Goal: Information Seeking & Learning: Learn about a topic

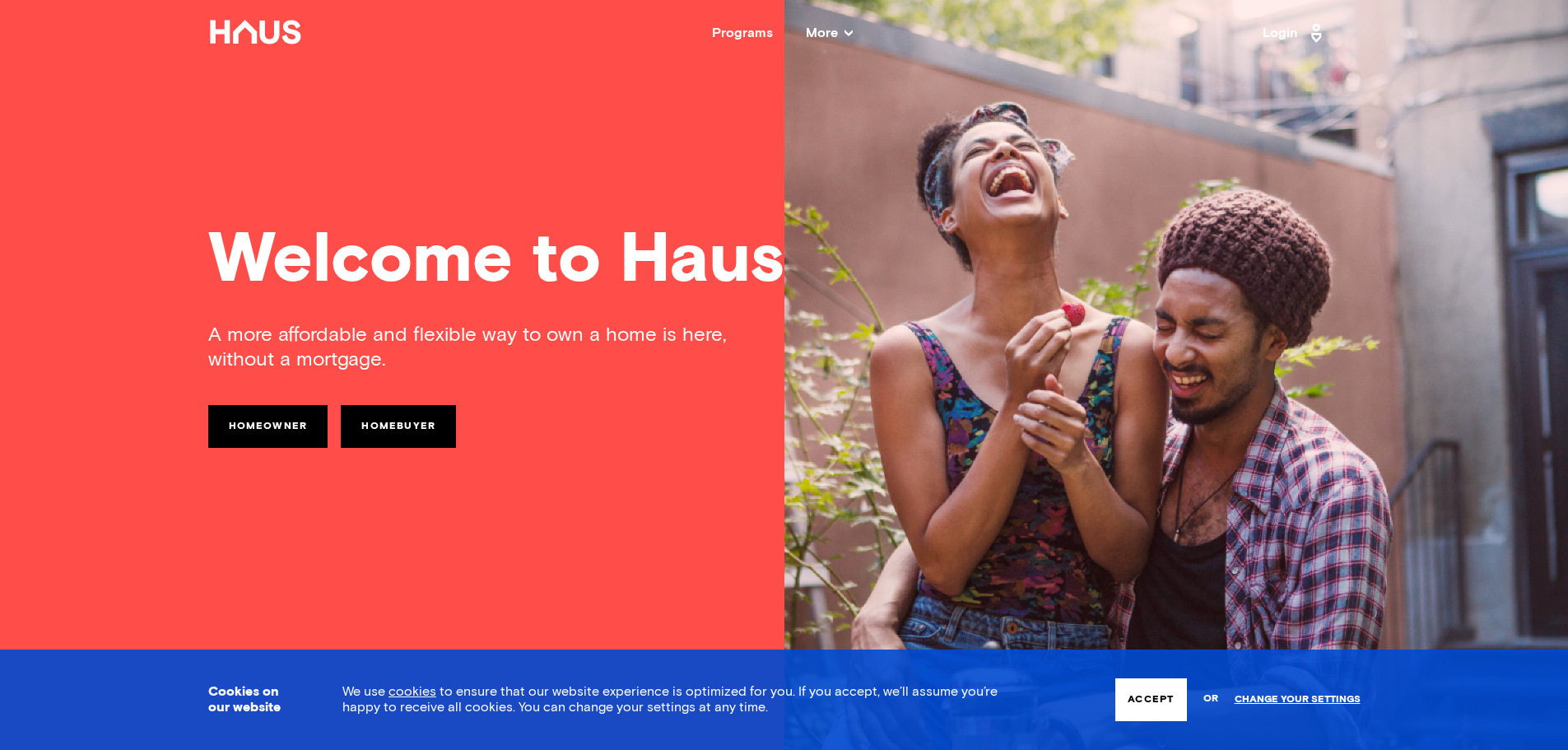
click at [259, 430] on link "Homeowner" at bounding box center [268, 426] width 120 height 43
click at [364, 409] on link "Homebuyer" at bounding box center [397, 426] width 115 height 43
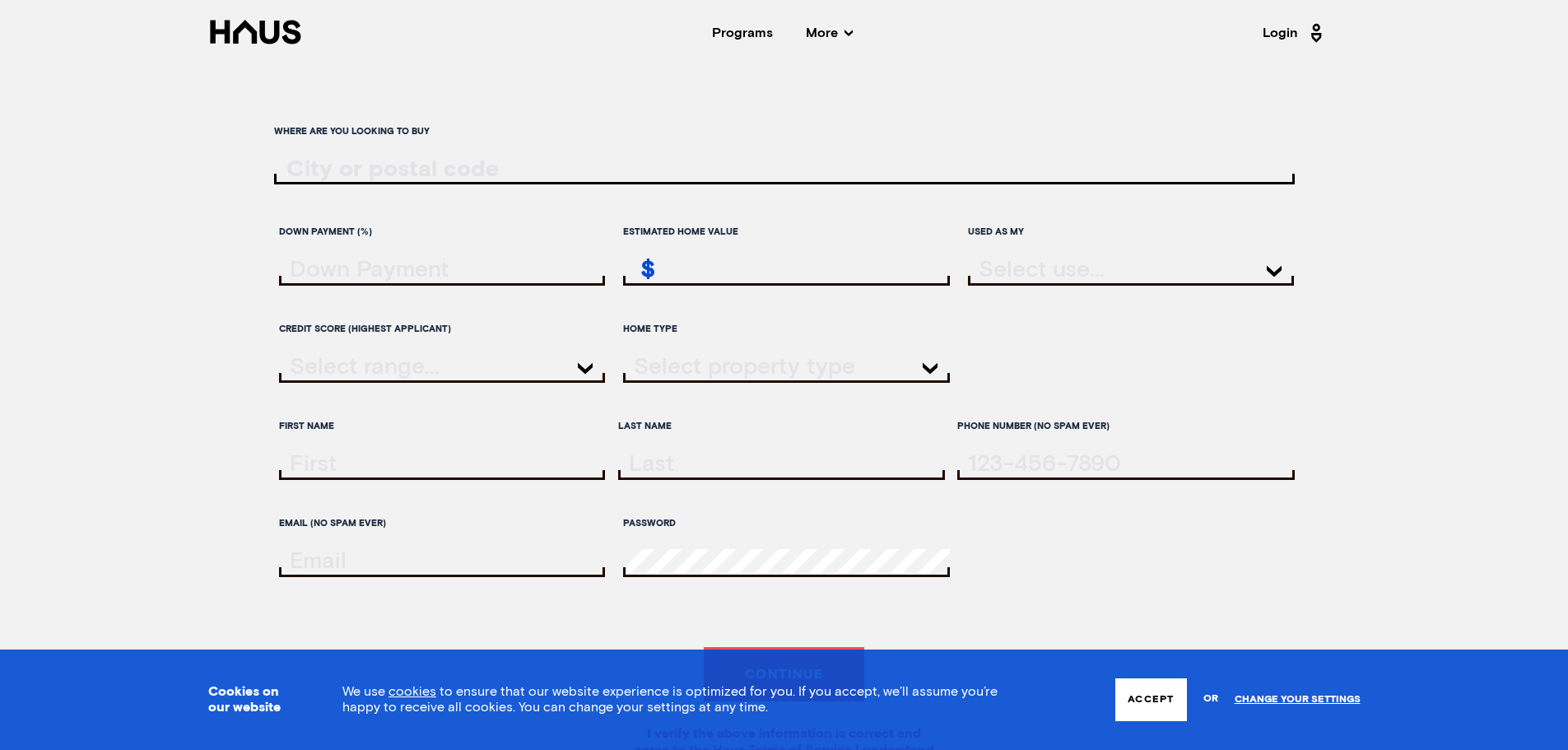
click at [277, 36] on icon at bounding box center [255, 31] width 90 height 24
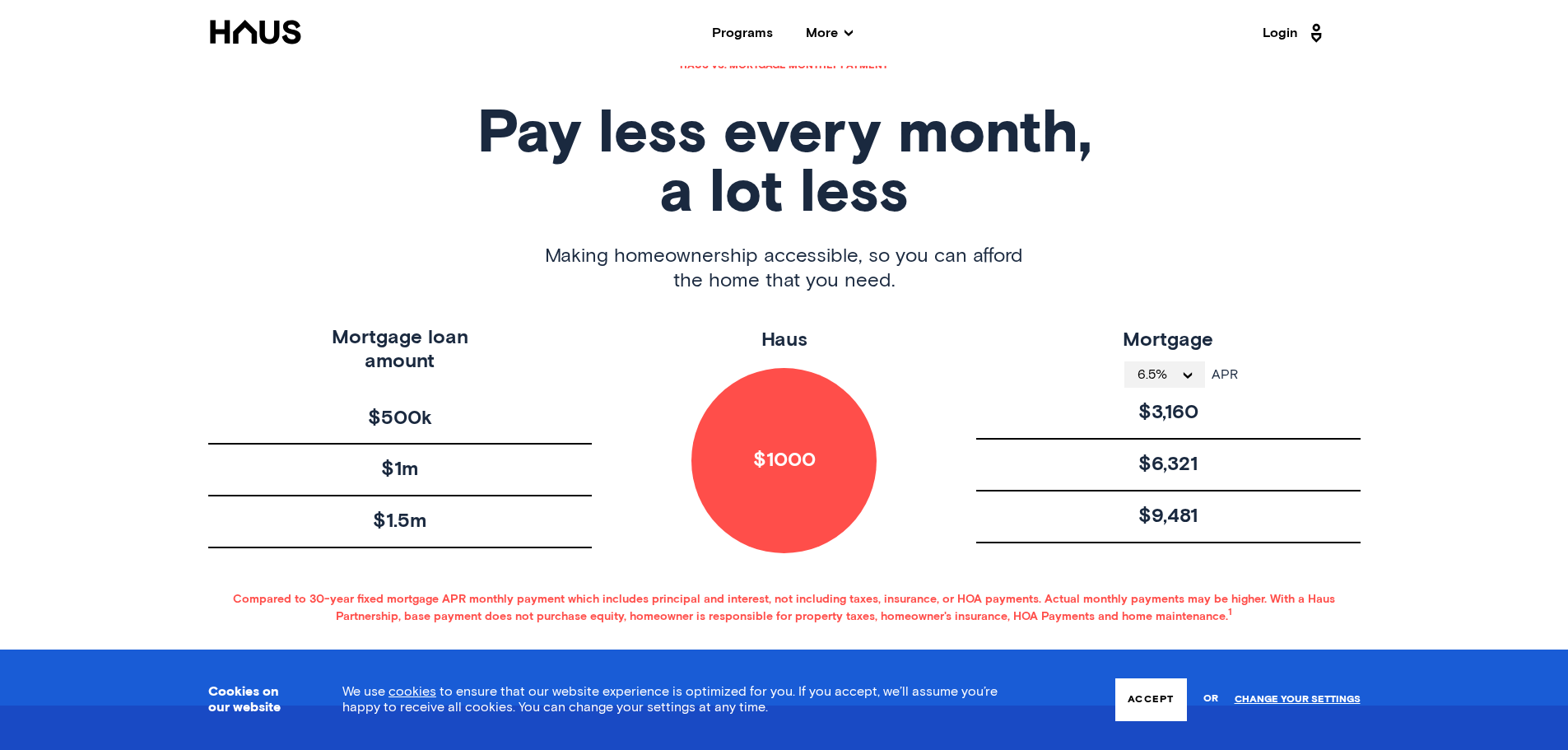
scroll to position [740, 0]
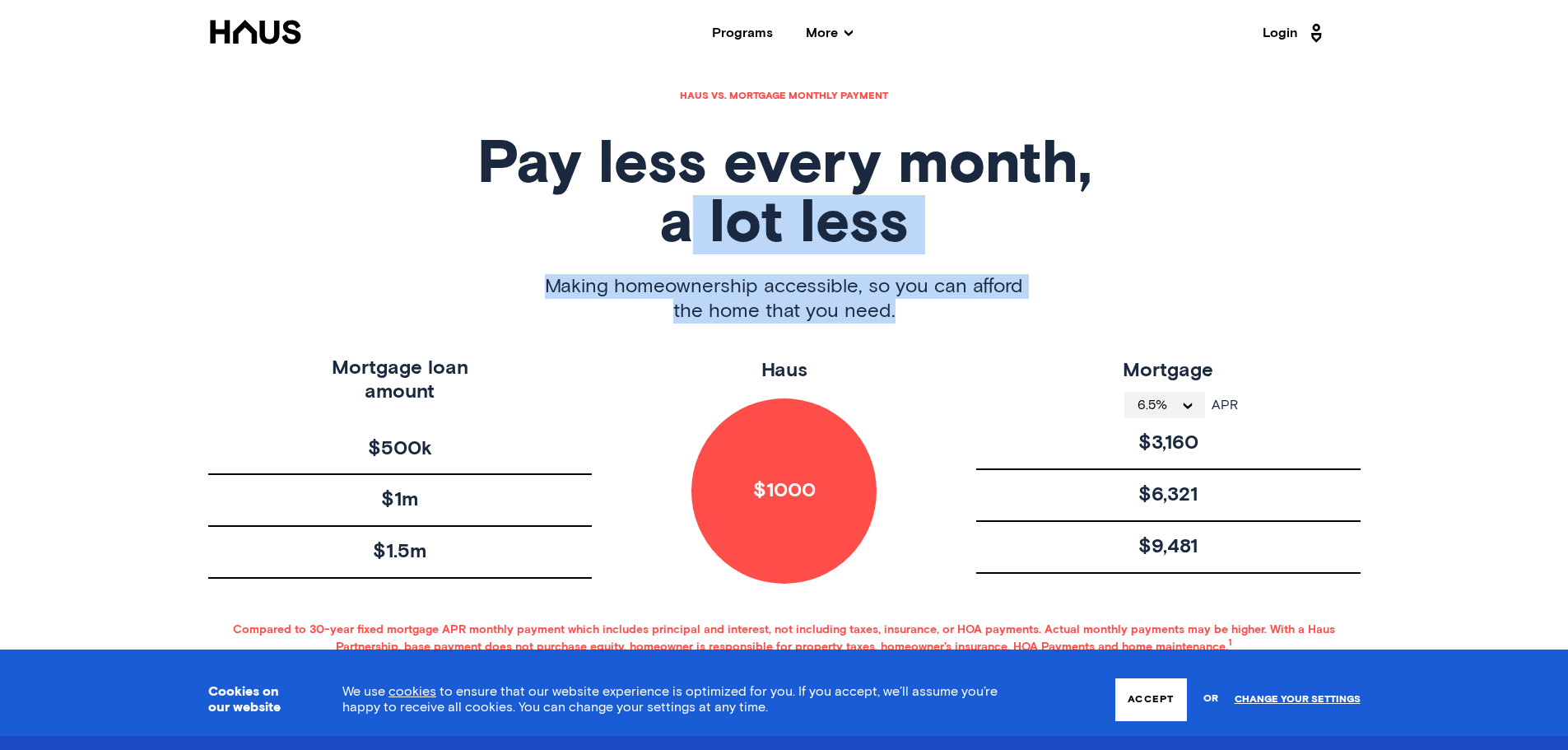
drag, startPoint x: 706, startPoint y: 272, endPoint x: 951, endPoint y: 322, distance: 250.0
click at [951, 322] on div "Haus vs. mortgage monthly payment Pay less every month, a lot less Making homeo…" at bounding box center [784, 373] width 1317 height 726
click at [907, 341] on div "Making homeownership accessible, so you can afford the home that you need." at bounding box center [784, 315] width 1152 height 83
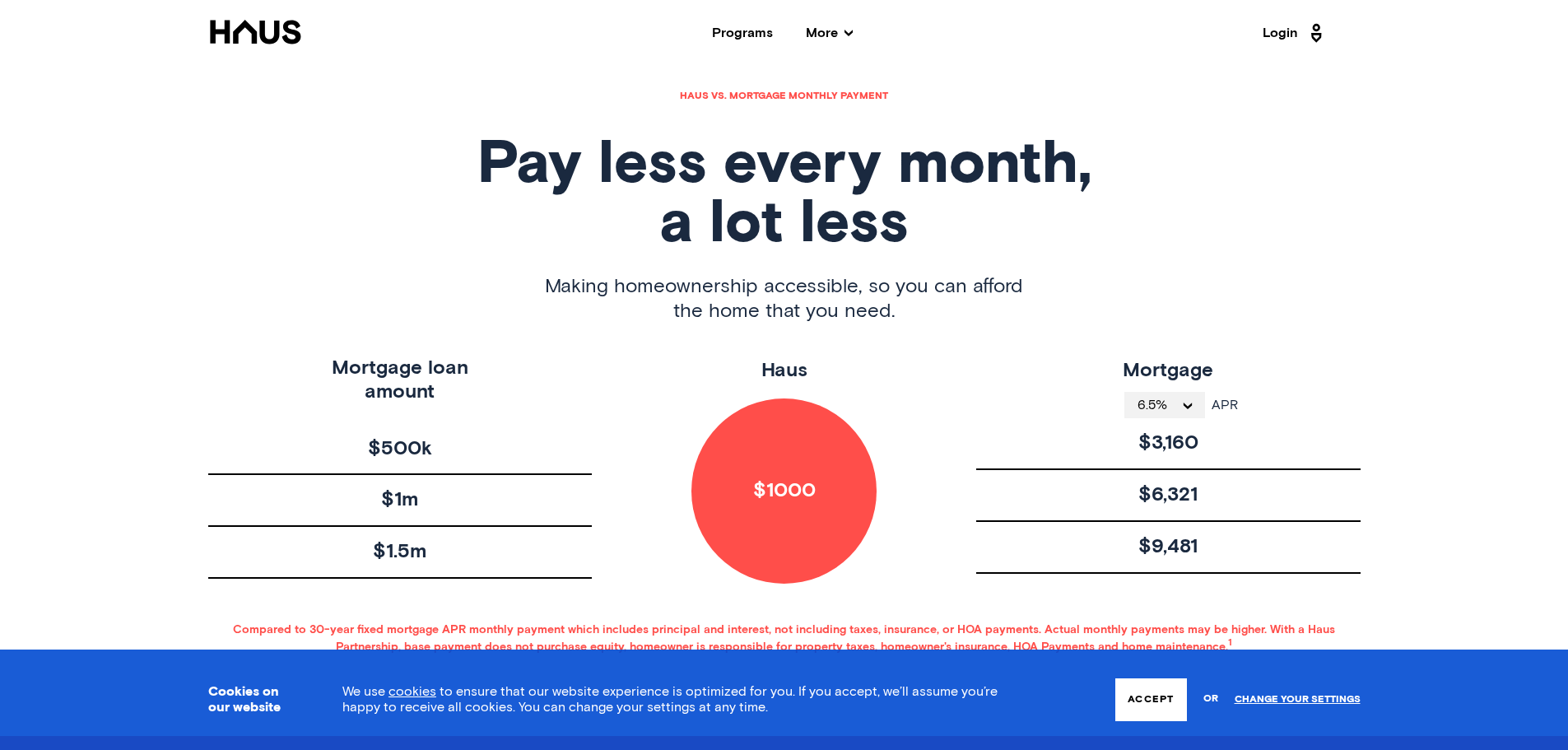
click at [773, 502] on span "$1000" at bounding box center [784, 490] width 63 height 24
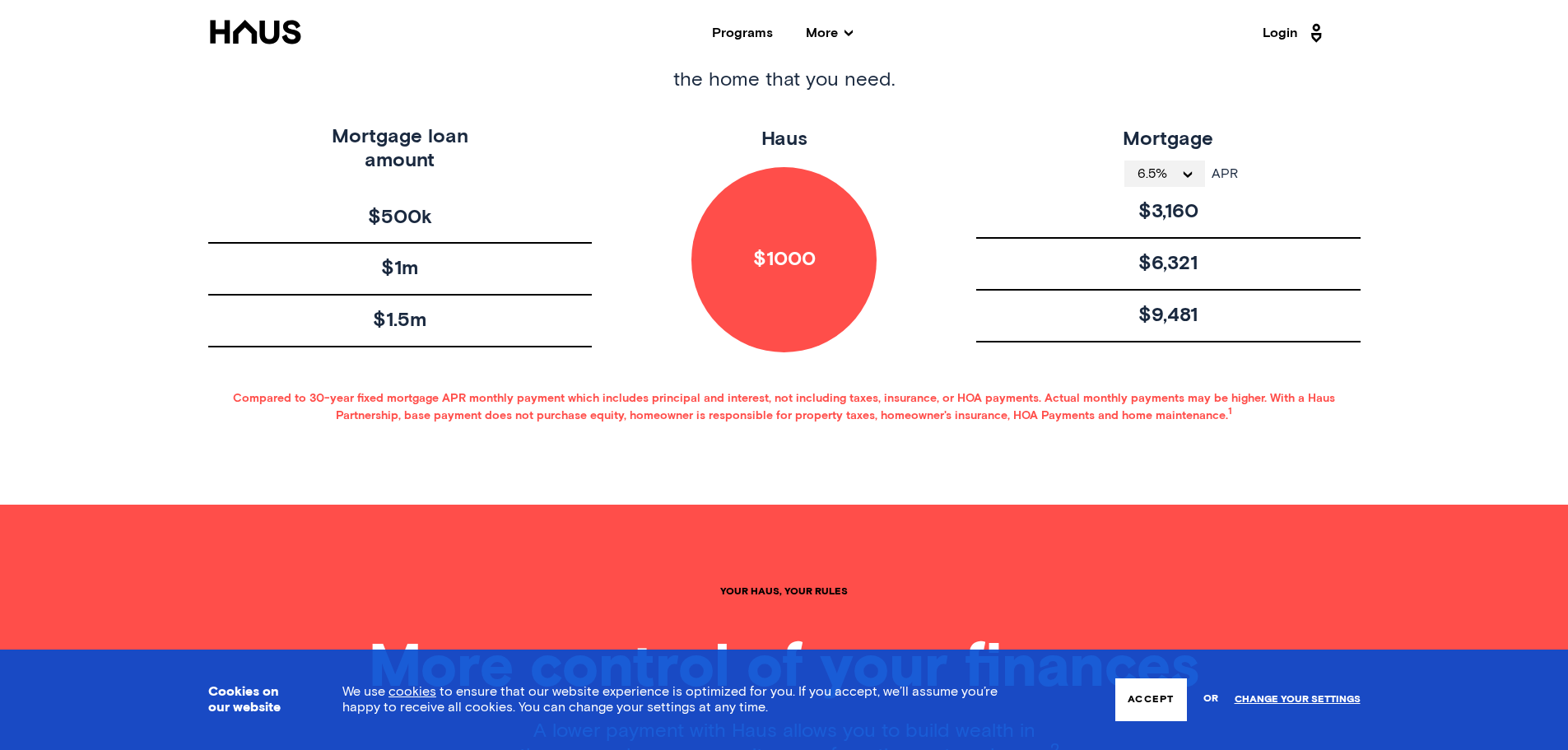
scroll to position [988, 0]
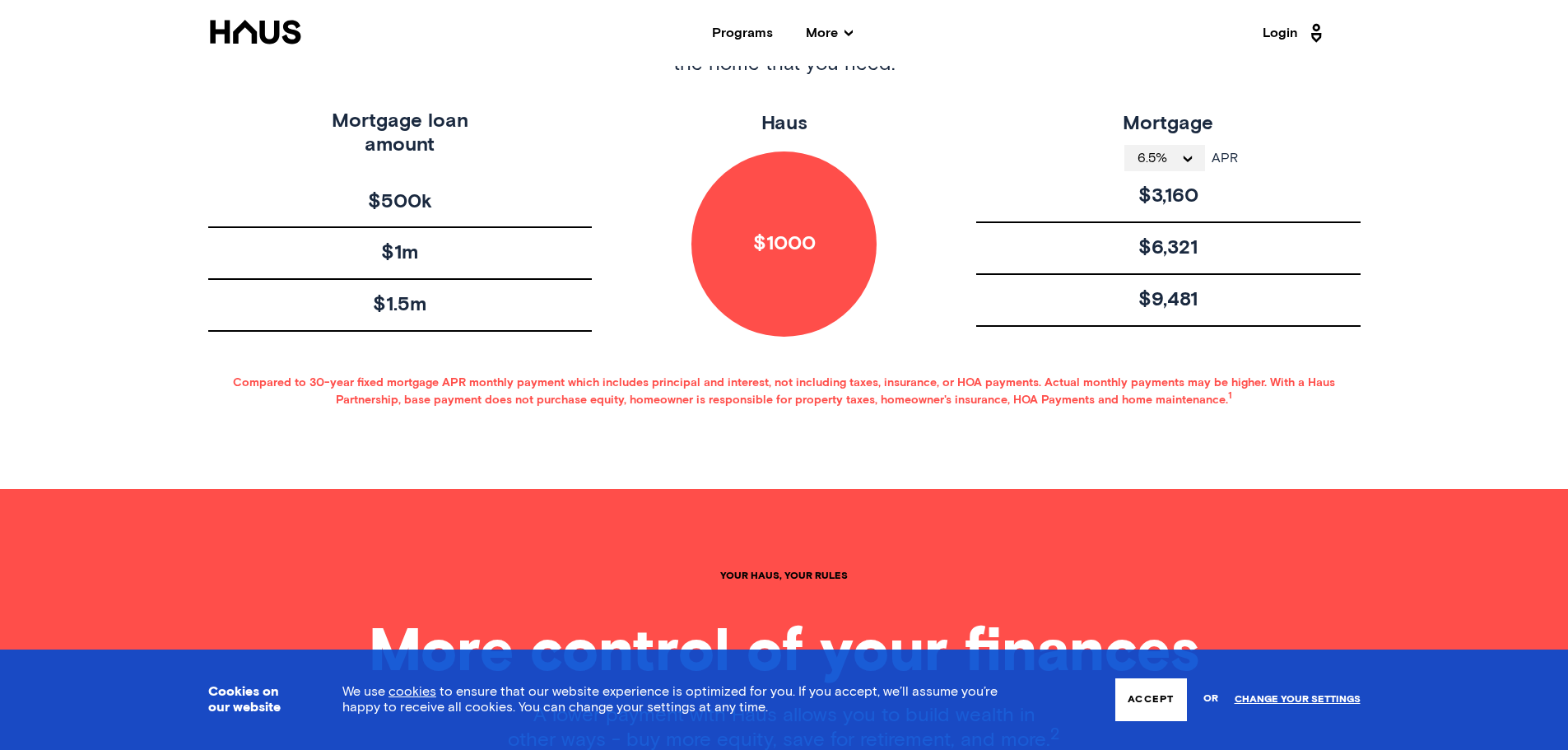
drag, startPoint x: 267, startPoint y: 388, endPoint x: 937, endPoint y: 442, distance: 672.2
click at [1253, 413] on div "Haus vs. mortgage monthly payment Pay less every month, a lot less Making homeo…" at bounding box center [784, 125] width 1317 height 726
click at [846, 436] on div "Haus vs. mortgage monthly payment Pay less every month, a lot less Making homeo…" at bounding box center [784, 125] width 1317 height 726
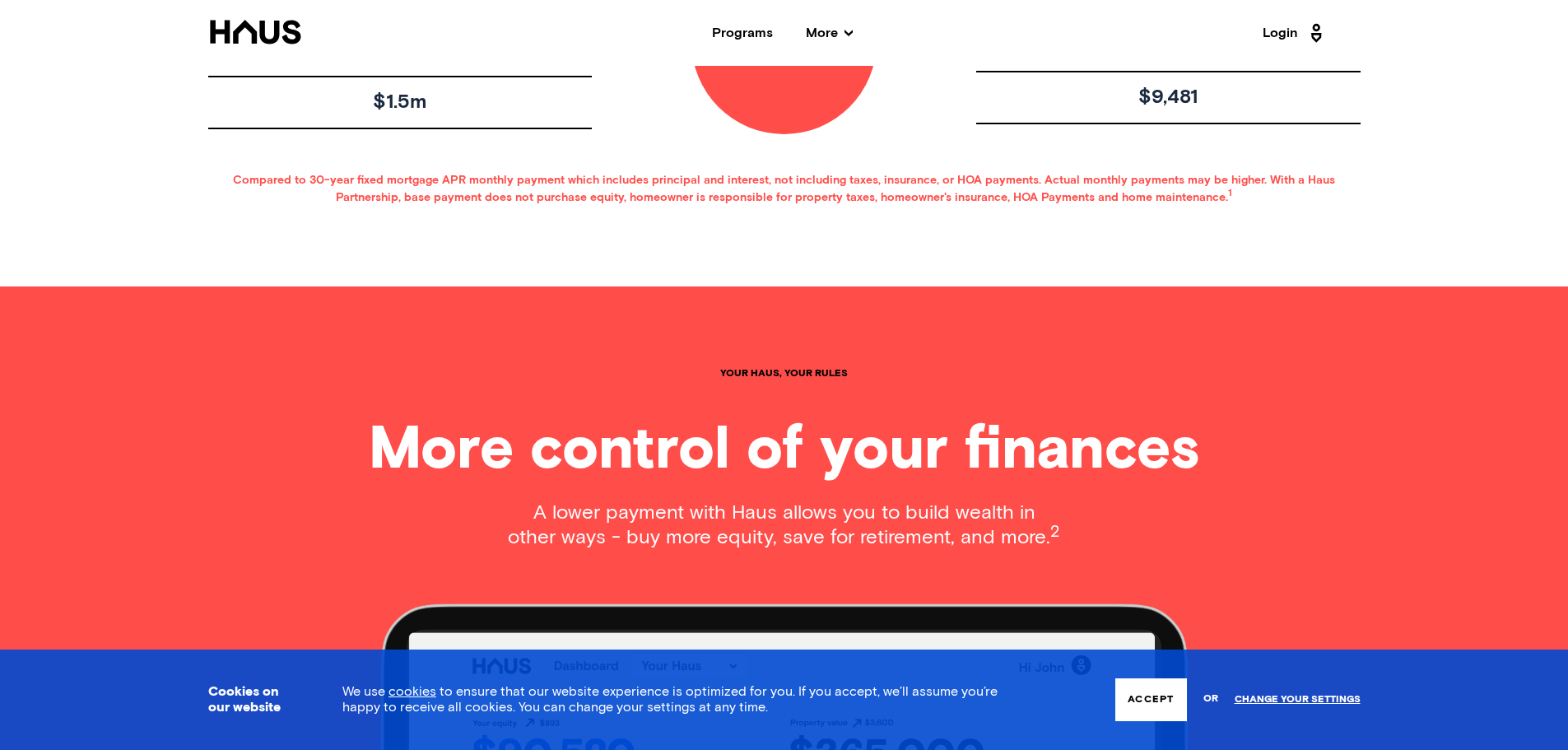
scroll to position [1317, 0]
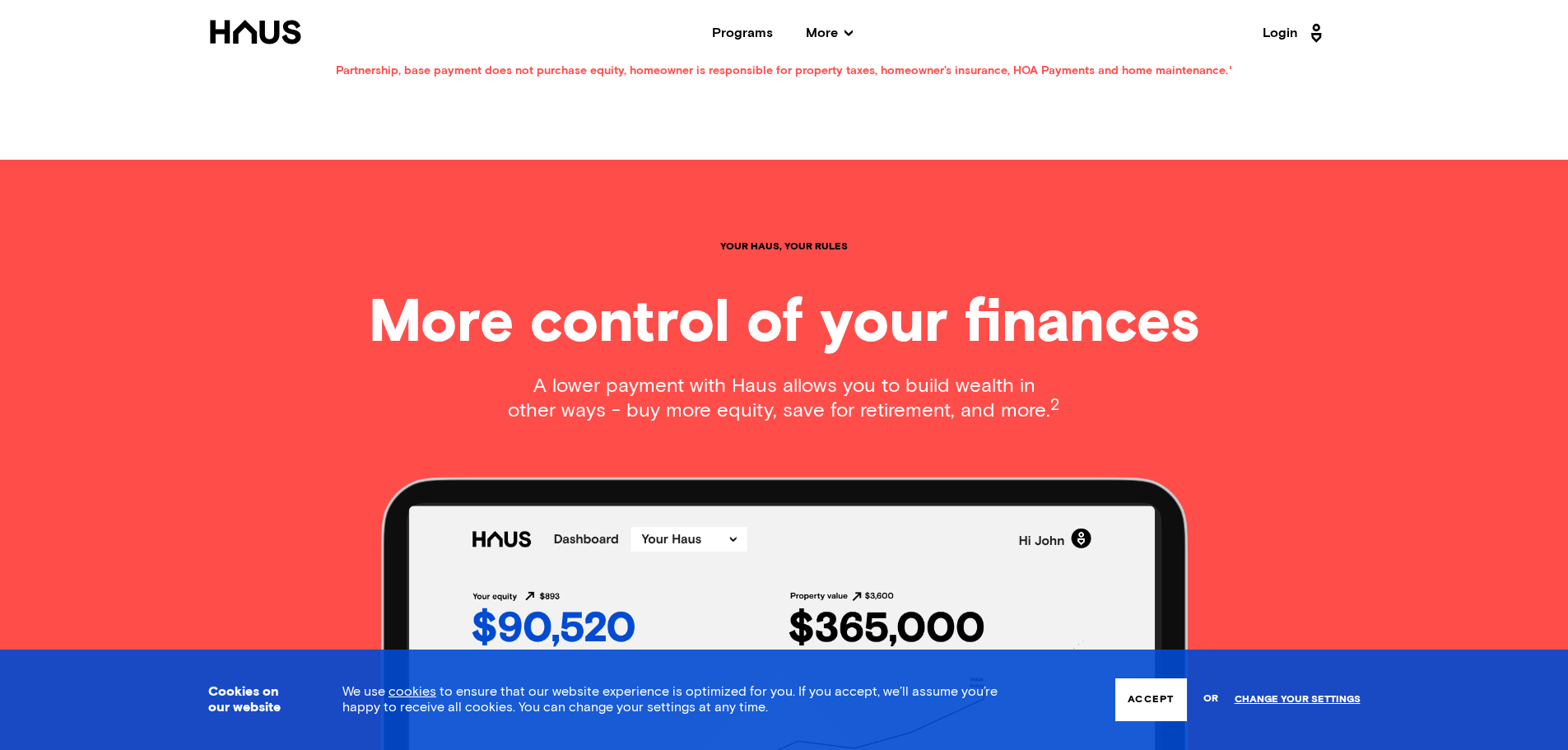
drag, startPoint x: 467, startPoint y: 328, endPoint x: 1046, endPoint y: 424, distance: 586.9
click at [1046, 424] on div "Your haus, Your rules More control of your finances A lower payment with Haus a…" at bounding box center [784, 668] width 1317 height 1018
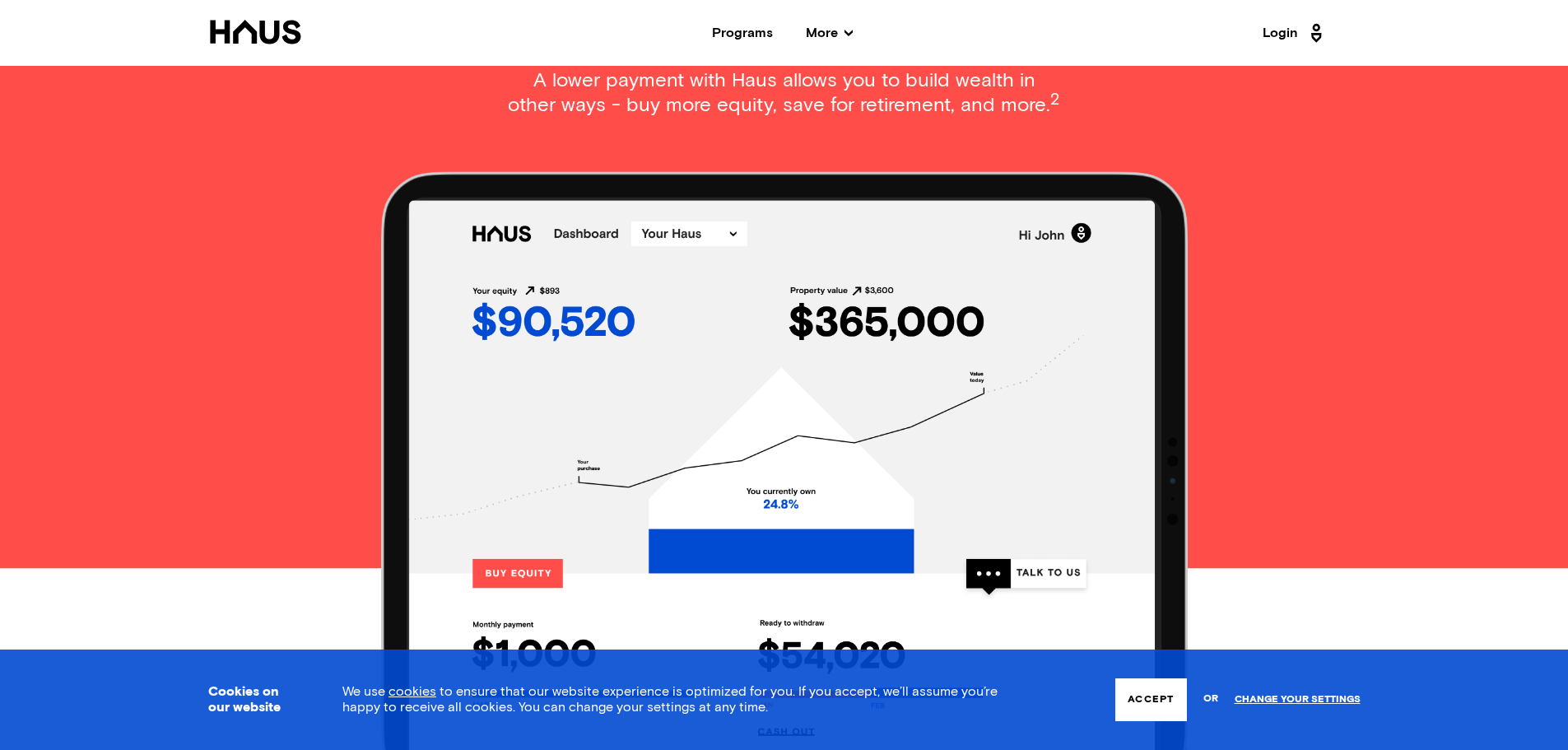
scroll to position [1645, 0]
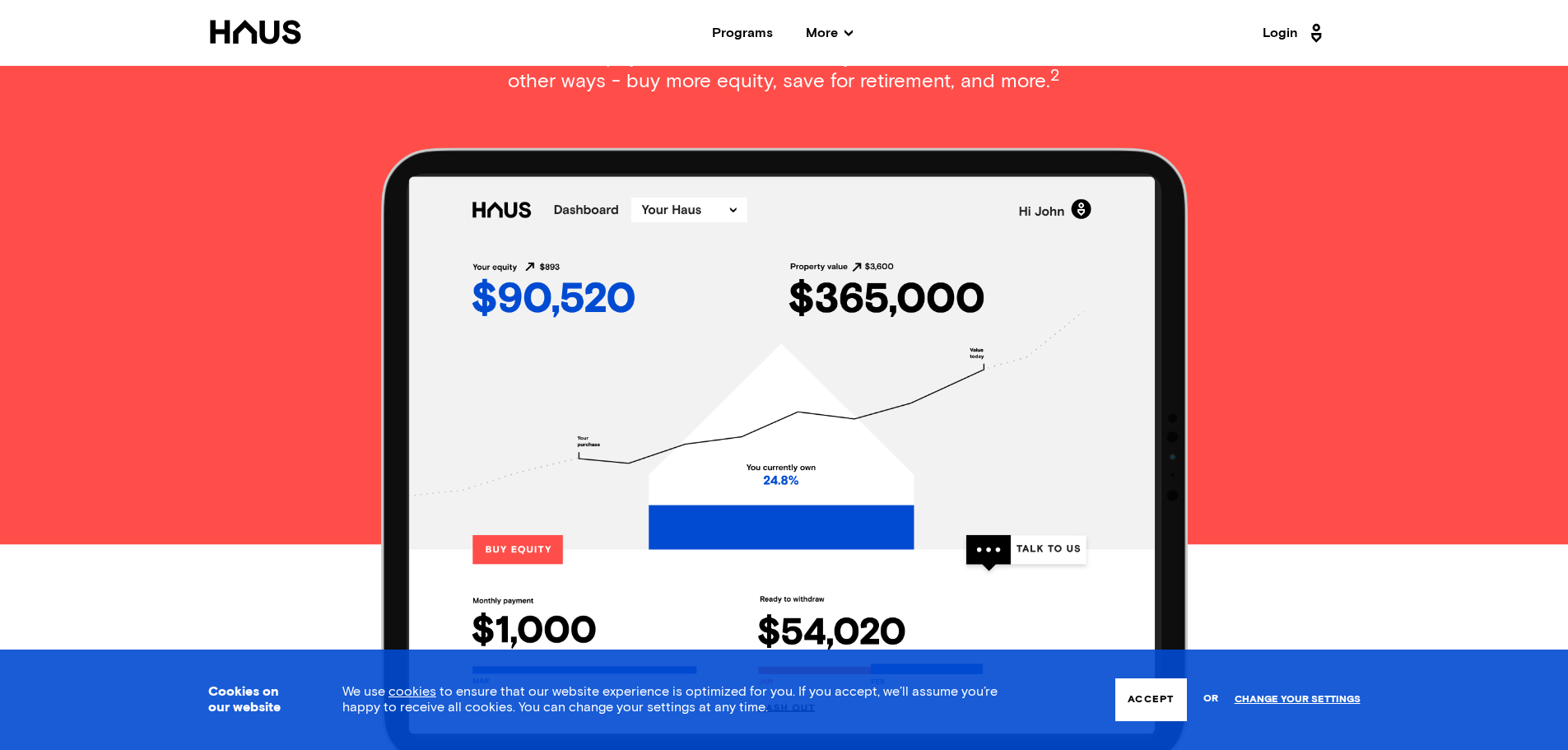
click at [320, 341] on div "Your haus, Your rules More control of your finances A lower payment with Haus a…" at bounding box center [784, 339] width 1317 height 1018
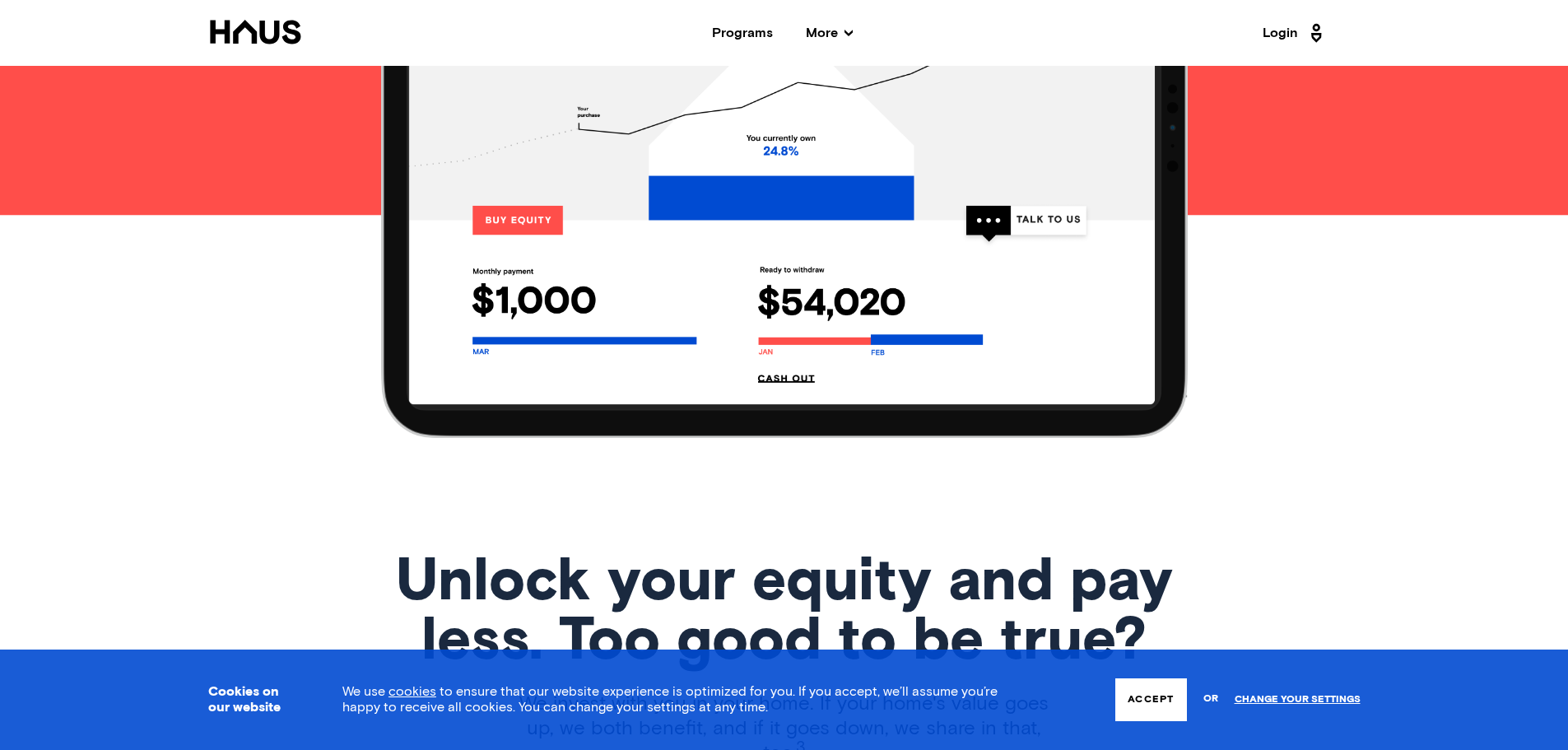
scroll to position [2304, 0]
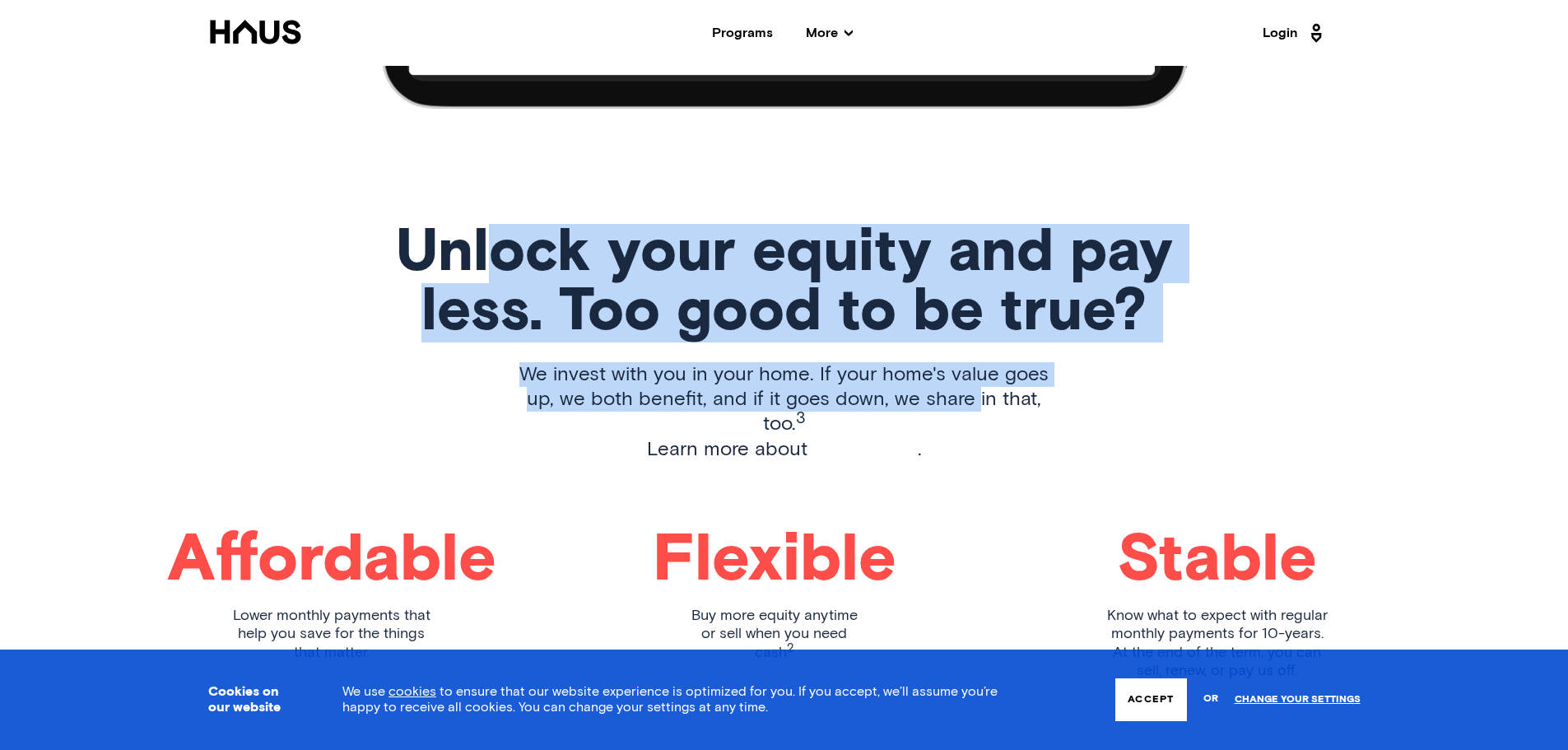
drag, startPoint x: 571, startPoint y: 273, endPoint x: 827, endPoint y: 412, distance: 291.3
click at [923, 406] on div "Unlock your equity and pay less. Too good to be true? We invest with you in you…" at bounding box center [784, 465] width 1152 height 483
drag, startPoint x: 486, startPoint y: 400, endPoint x: 468, endPoint y: 391, distance: 20.1
click at [485, 400] on div "Unlock your equity and pay less. Too good to be true? We invest with you in you…" at bounding box center [784, 465] width 1152 height 483
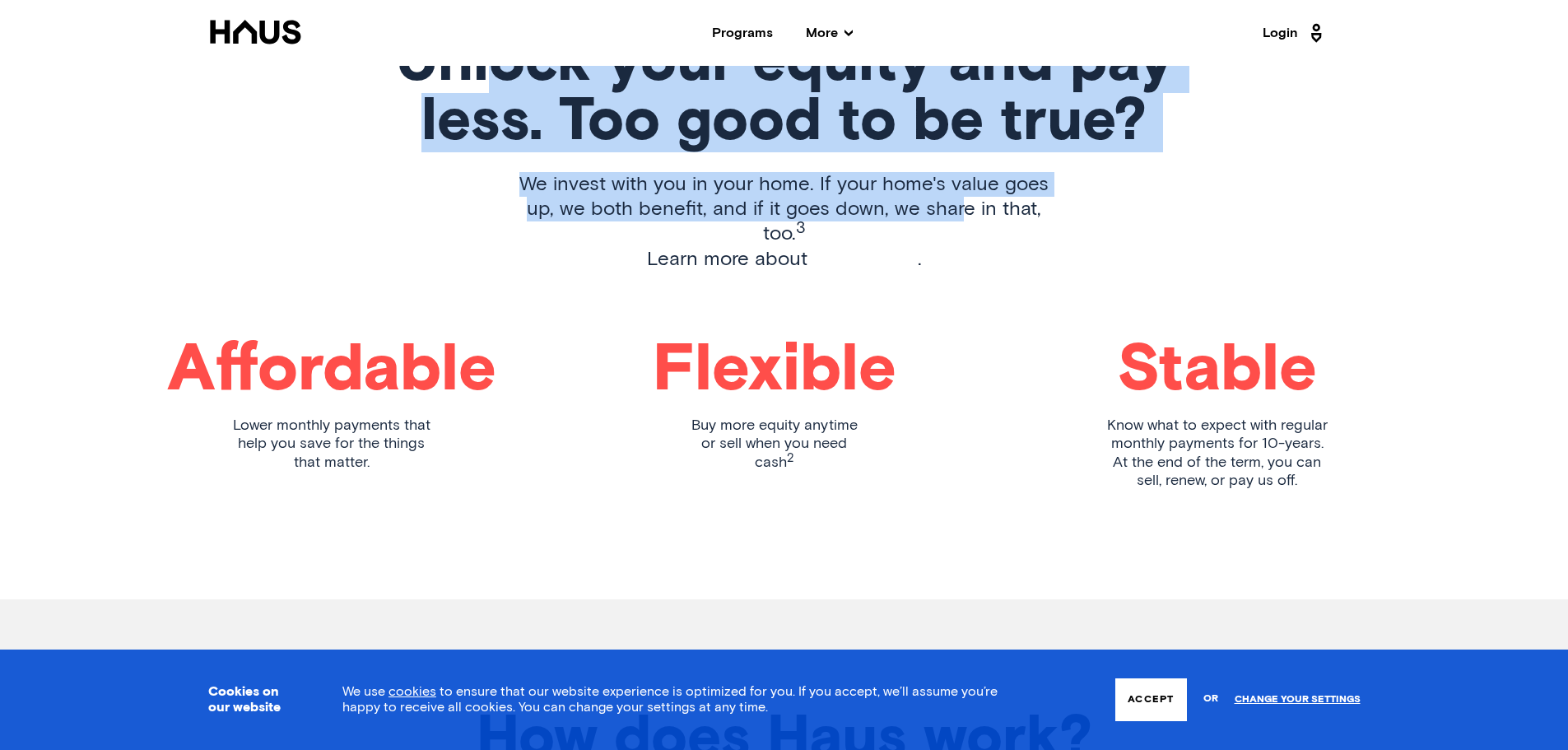
scroll to position [2633, 0]
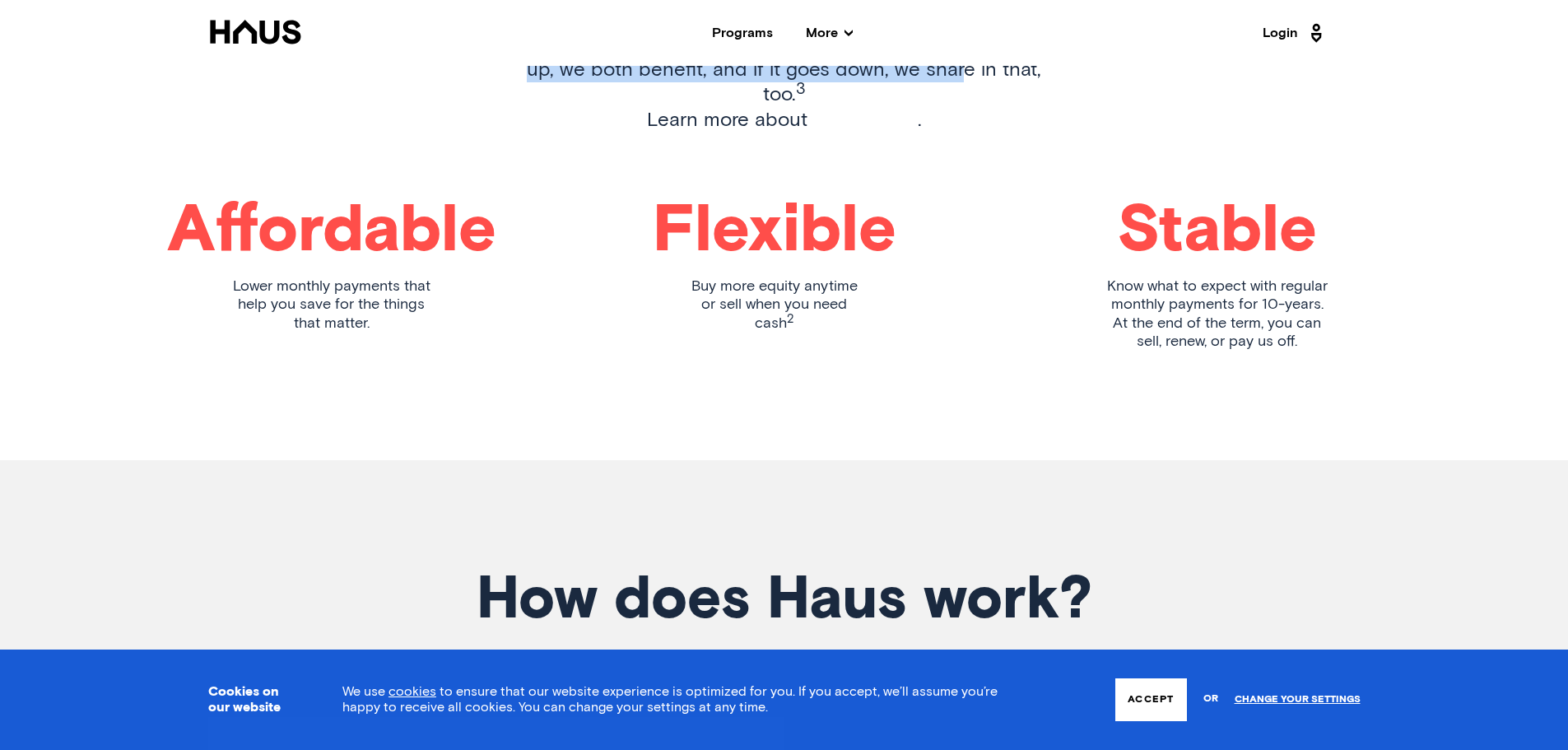
drag, startPoint x: 735, startPoint y: 263, endPoint x: 866, endPoint y: 331, distance: 147.6
click at [867, 328] on div "Affordable Lower monthly payments that help you save for the things that matter…" at bounding box center [784, 288] width 1152 height 180
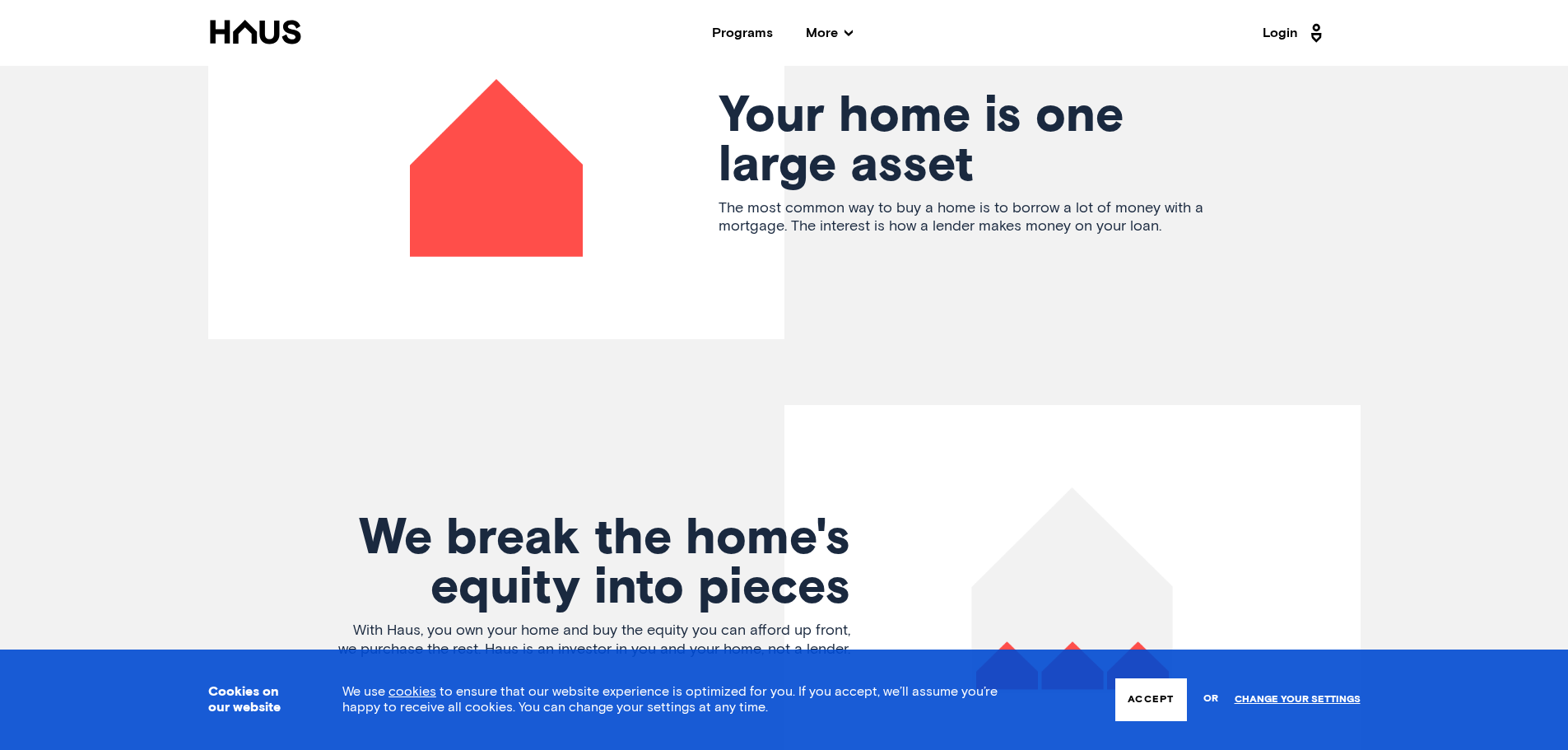
scroll to position [3374, 0]
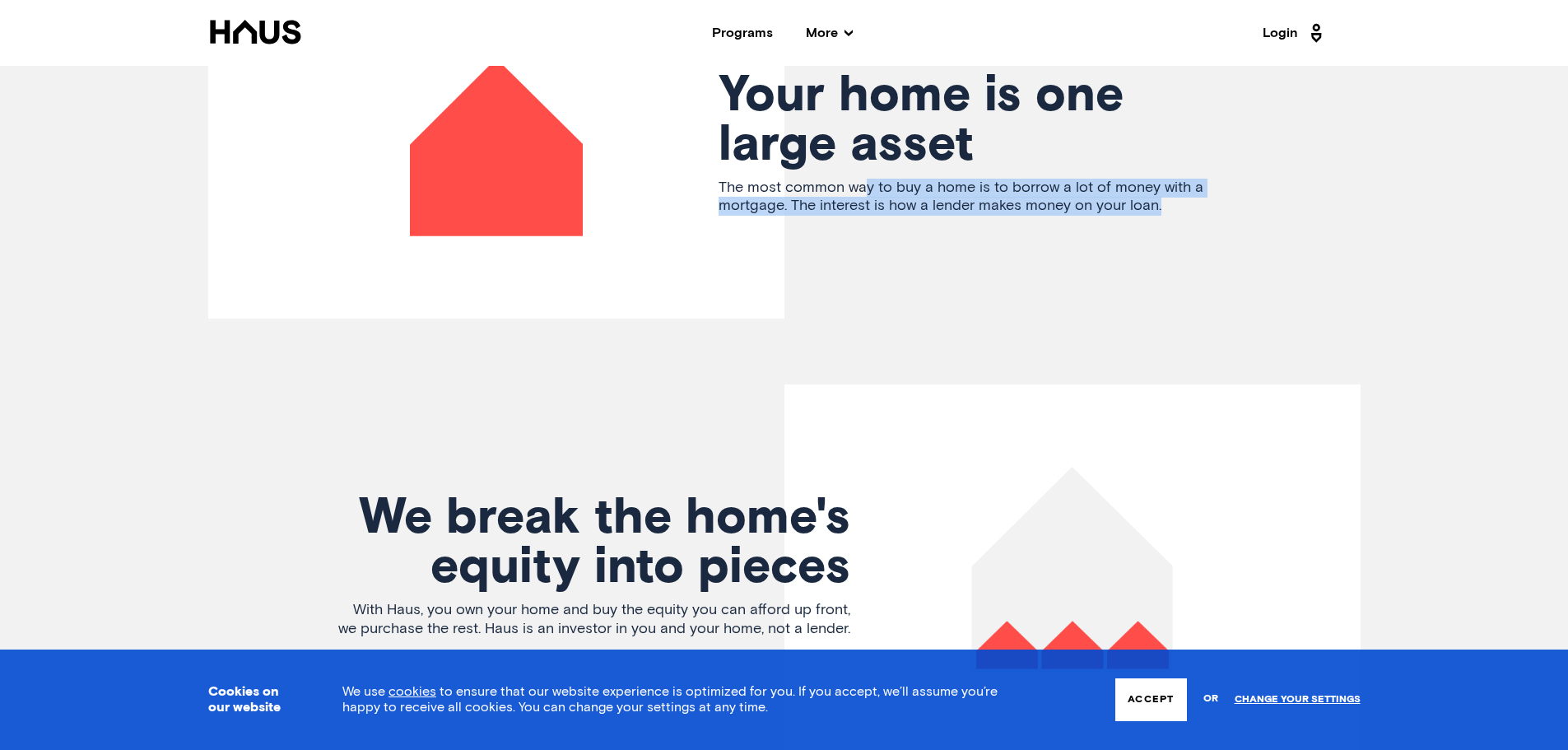
drag, startPoint x: 917, startPoint y: 166, endPoint x: 1199, endPoint y: 178, distance: 282.3
click at [1199, 179] on p "The most common way to buy a home is to borrow a lot of money with a mortgage. …" at bounding box center [978, 197] width 518 height 37
click at [941, 259] on article "Your home is one large asset The most common way to buy a home is to borrow a l…" at bounding box center [784, 147] width 1152 height 342
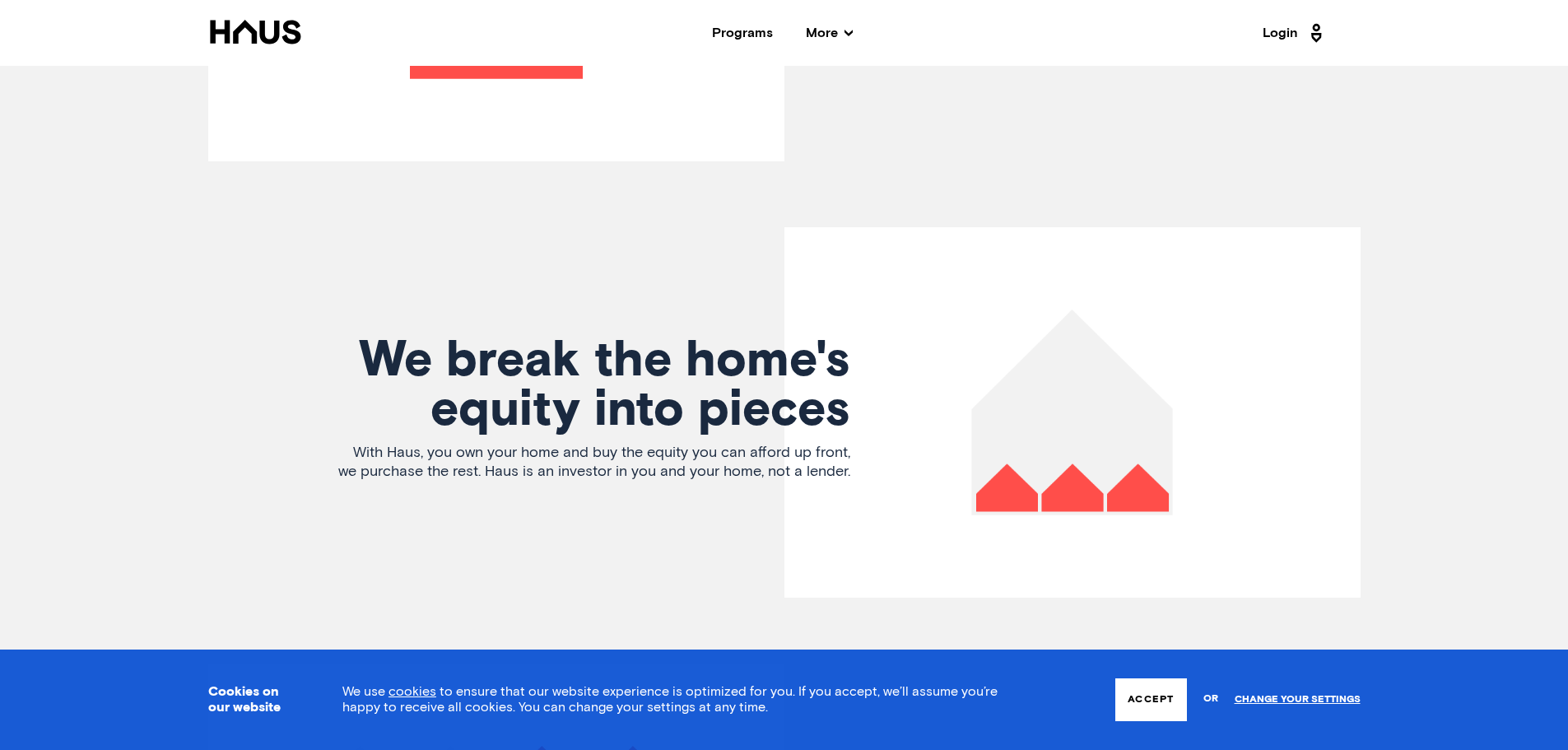
scroll to position [3703, 0]
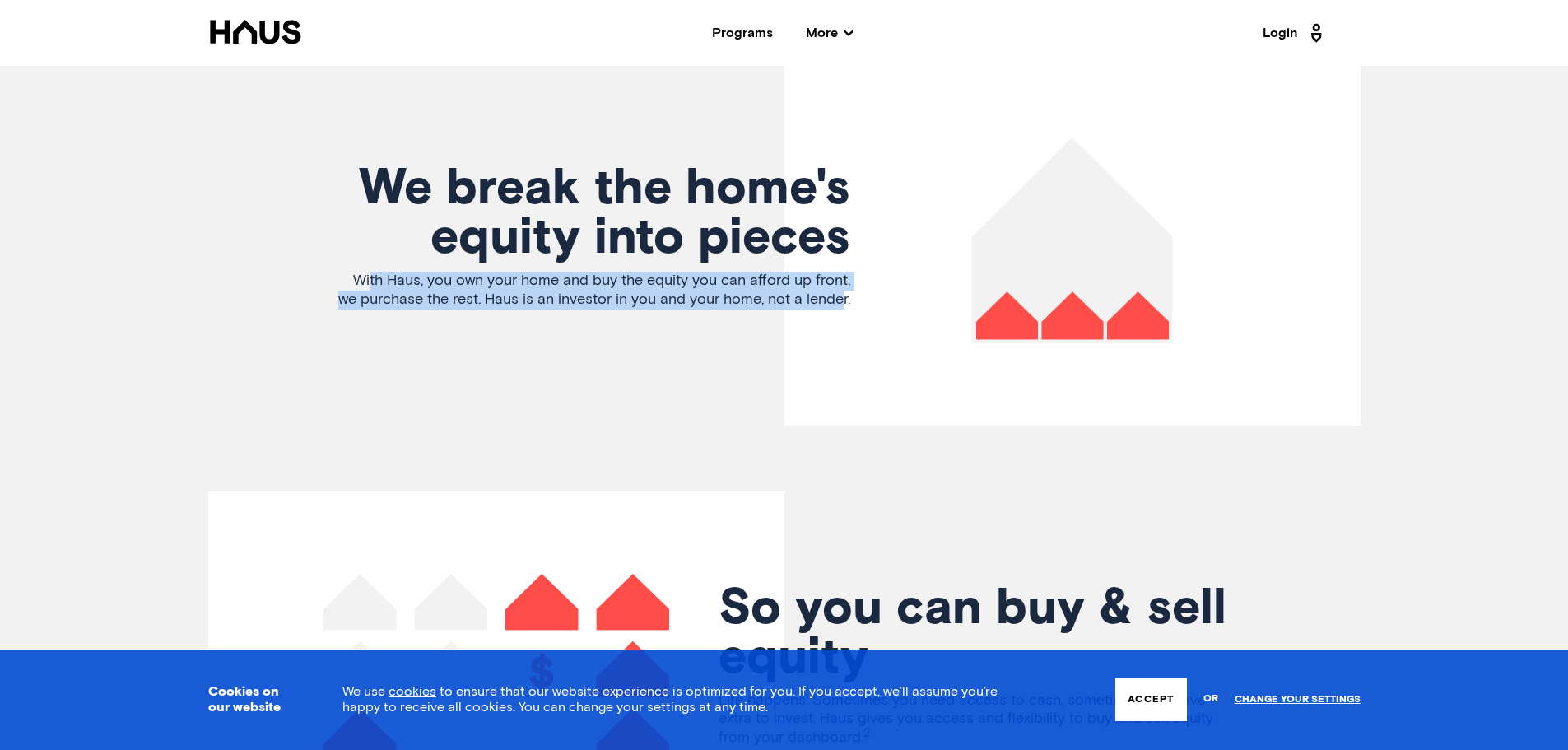
drag, startPoint x: 347, startPoint y: 241, endPoint x: 641, endPoint y: 327, distance: 306.3
click at [841, 279] on div "We break the home's equity into pieces With Haus, you own your home and buy the…" at bounding box center [504, 240] width 691 height 151
click at [507, 359] on article "We break the home's equity into pieces With Haus, you own your home and buy the…" at bounding box center [784, 240] width 1152 height 371
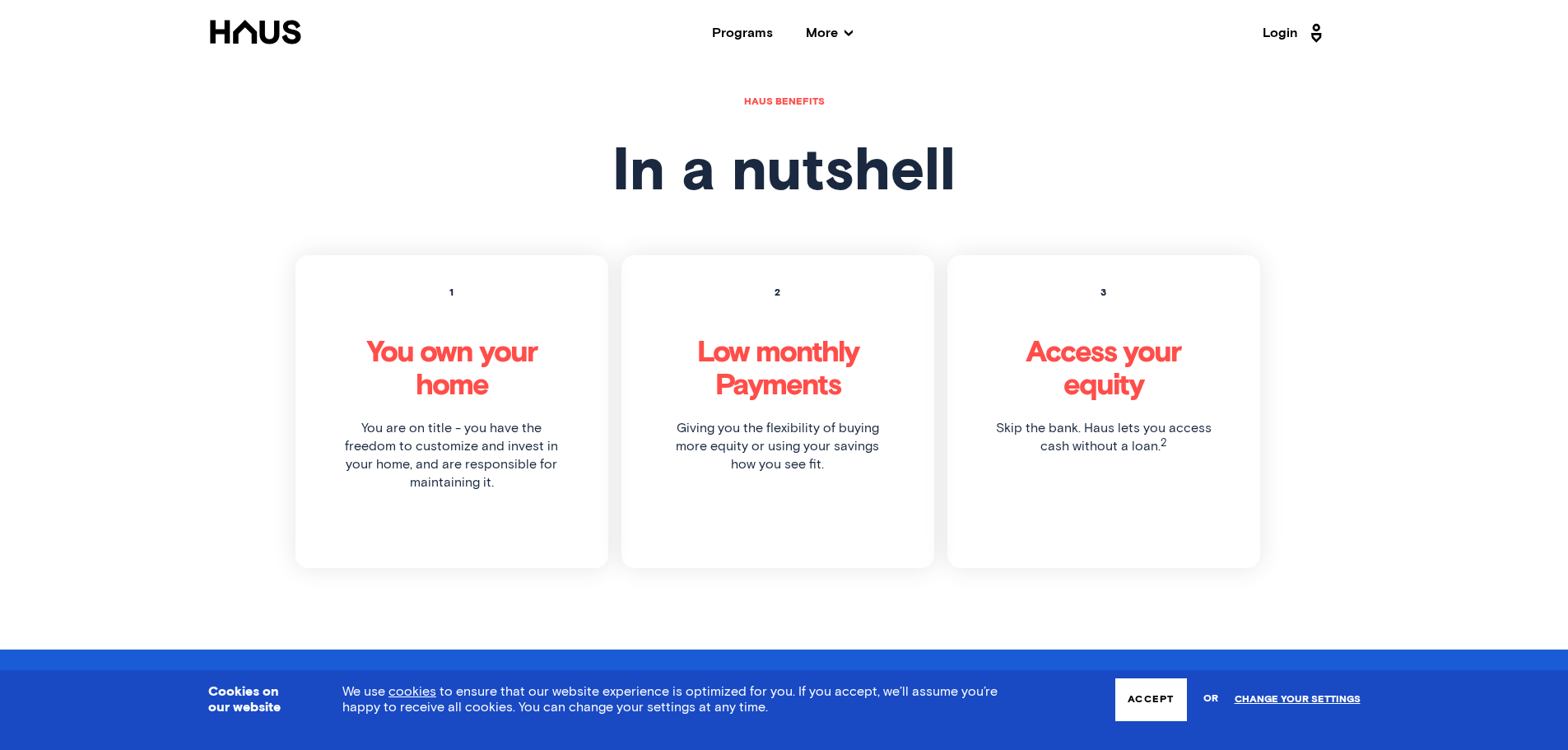
scroll to position [4691, 0]
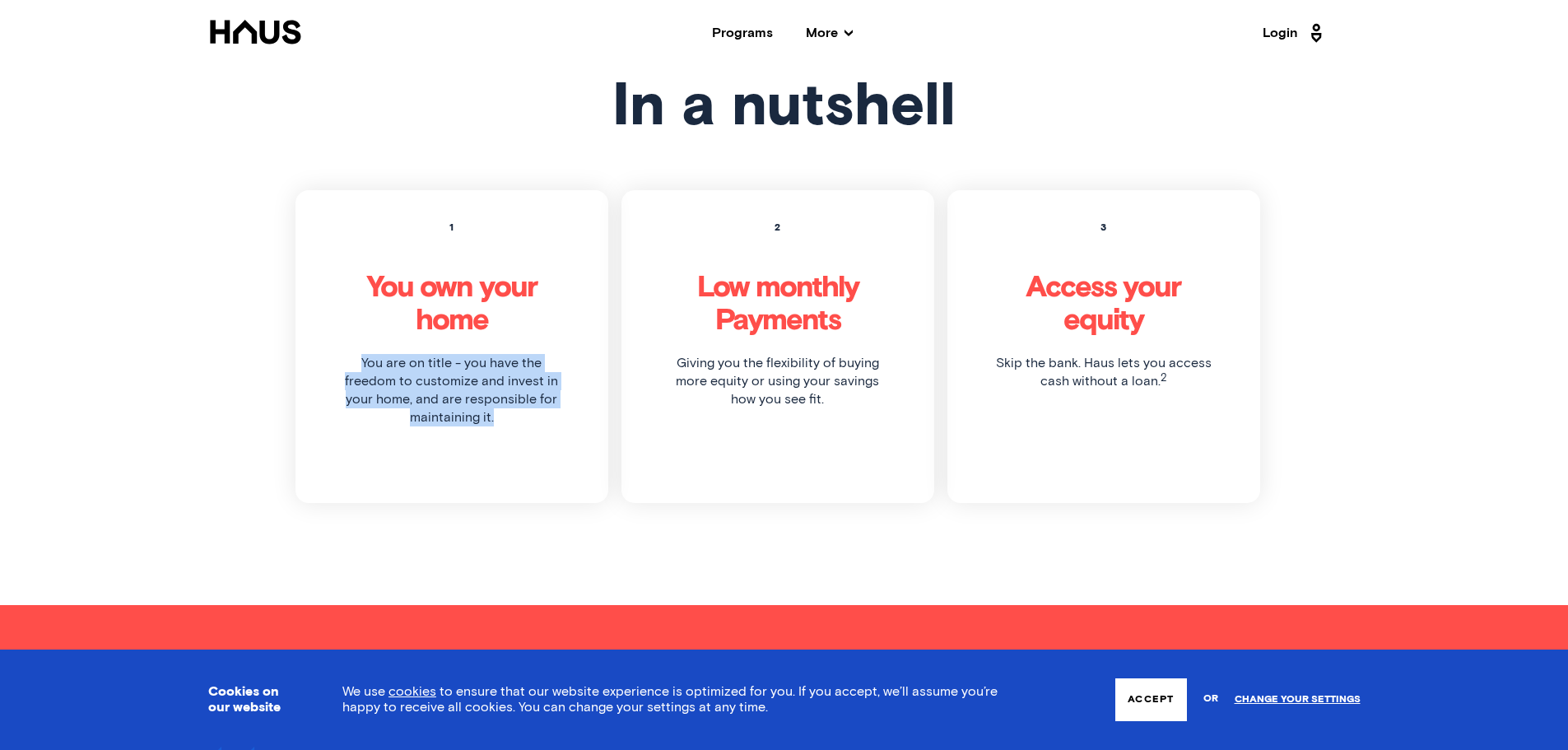
drag, startPoint x: 366, startPoint y: 335, endPoint x: 510, endPoint y: 399, distance: 157.6
click at [494, 406] on div "1 You own your home You are on title - you have the freedom to customize and in…" at bounding box center [452, 346] width 313 height 313
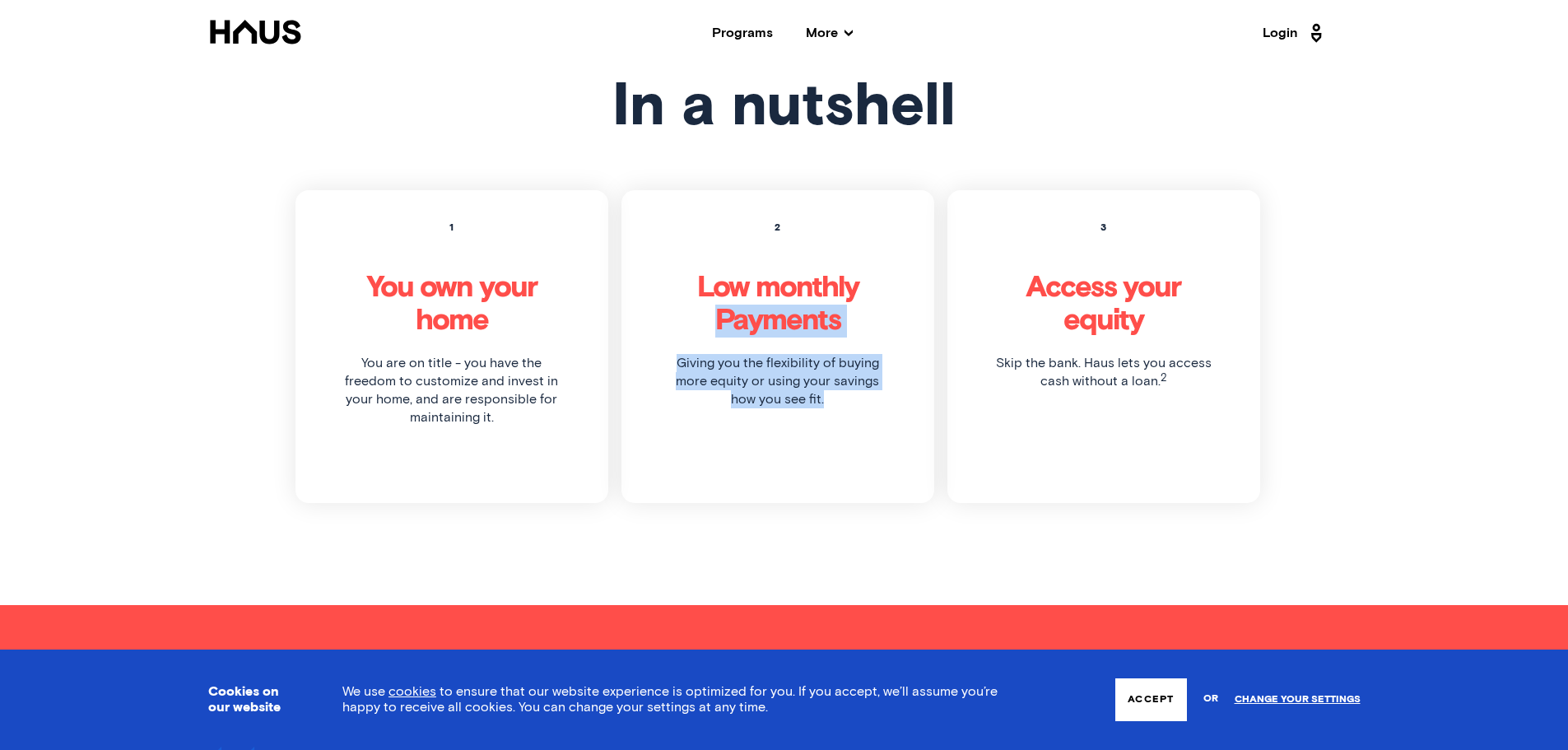
drag, startPoint x: 675, startPoint y: 328, endPoint x: 949, endPoint y: 358, distance: 275.6
click at [868, 384] on div "2 Low monthly Payments Giving you the flexibility of buying more equity or usin…" at bounding box center [778, 346] width 313 height 313
drag, startPoint x: 997, startPoint y: 336, endPoint x: 1198, endPoint y: 369, distance: 203.7
click at [1198, 369] on div "3 Access your equity Skip the bank. Haus lets you access cash without a loan. 2" at bounding box center [1103, 346] width 313 height 313
click at [1258, 376] on div "3 Access your equity Skip the bank. Haus lets you access cash without a loan. 2" at bounding box center [1103, 346] width 313 height 313
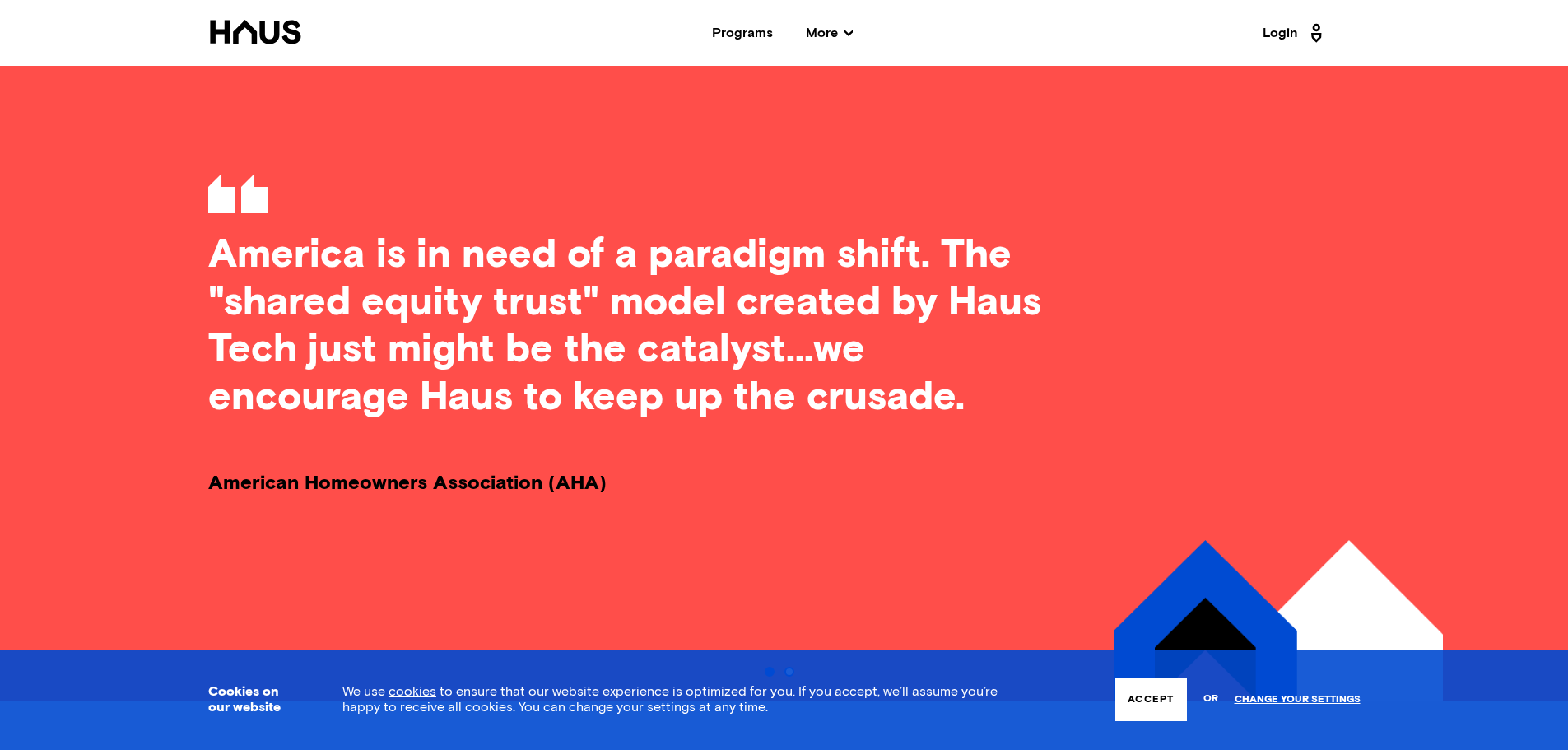
scroll to position [5267, 0]
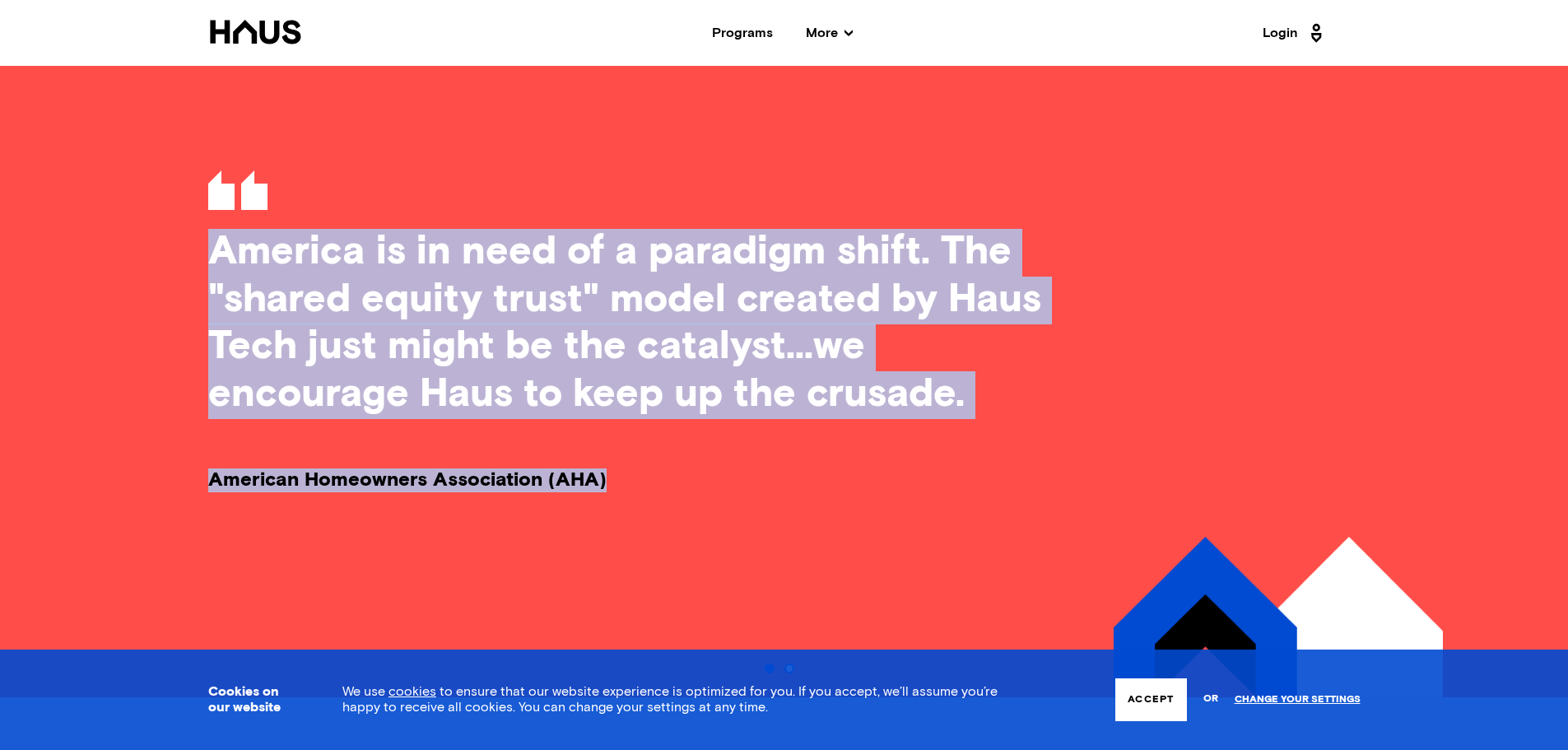
drag, startPoint x: 203, startPoint y: 281, endPoint x: 800, endPoint y: 395, distance: 607.8
click at [800, 395] on div "Slide 1 of 2 America is in need of a paradigm shift. The "shared equity trust" …" at bounding box center [784, 362] width 1317 height 668
click at [800, 395] on article "America is in need of a paradigm shift. The "shared equity trust" model created…" at bounding box center [784, 338] width 1152 height 621
click at [802, 395] on article "America is in need of a paradigm shift. The "shared equity trust" model created…" at bounding box center [784, 338] width 1152 height 621
click at [769, 411] on article "America is in need of a paradigm shift. The "shared equity trust" model created…" at bounding box center [784, 338] width 1152 height 621
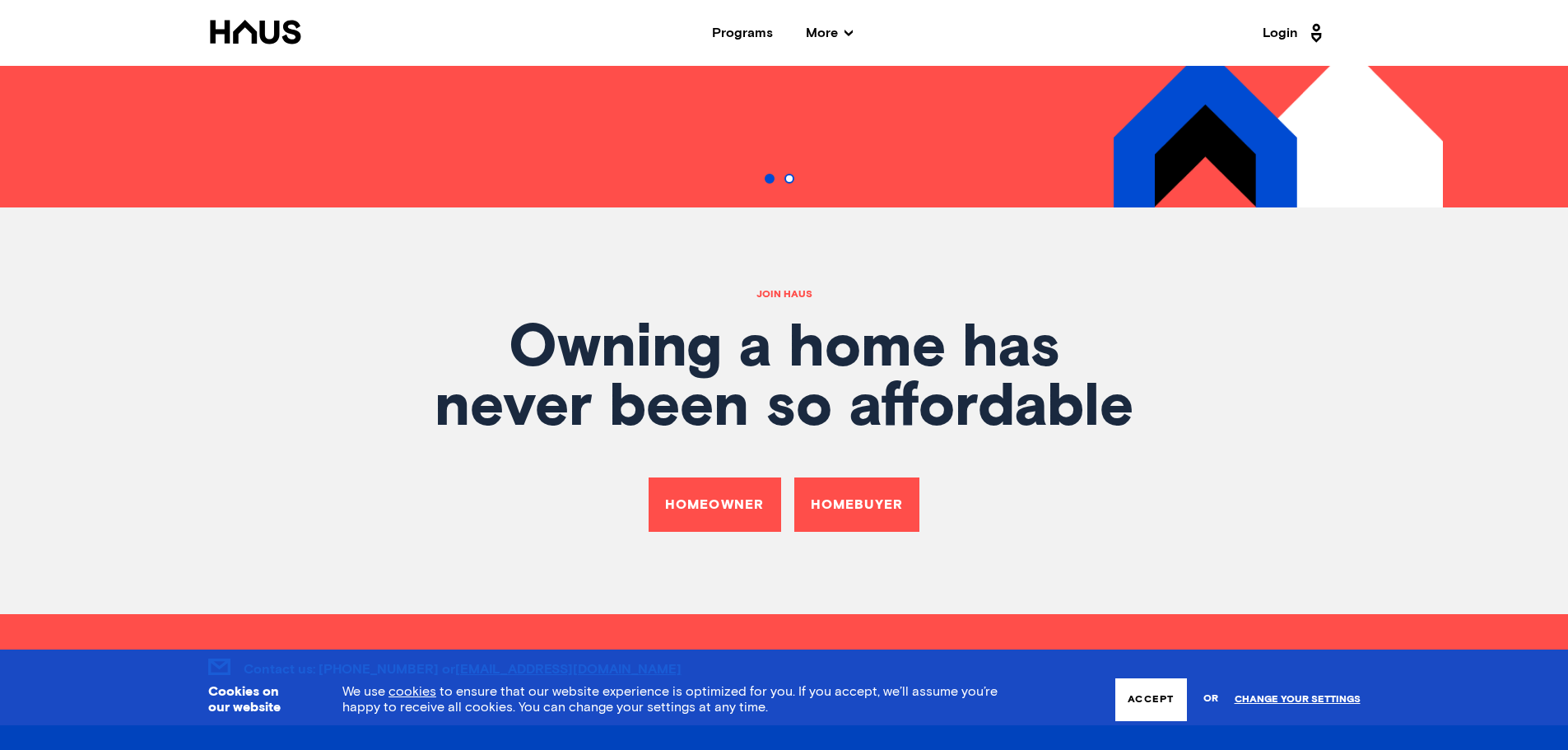
scroll to position [5760, 0]
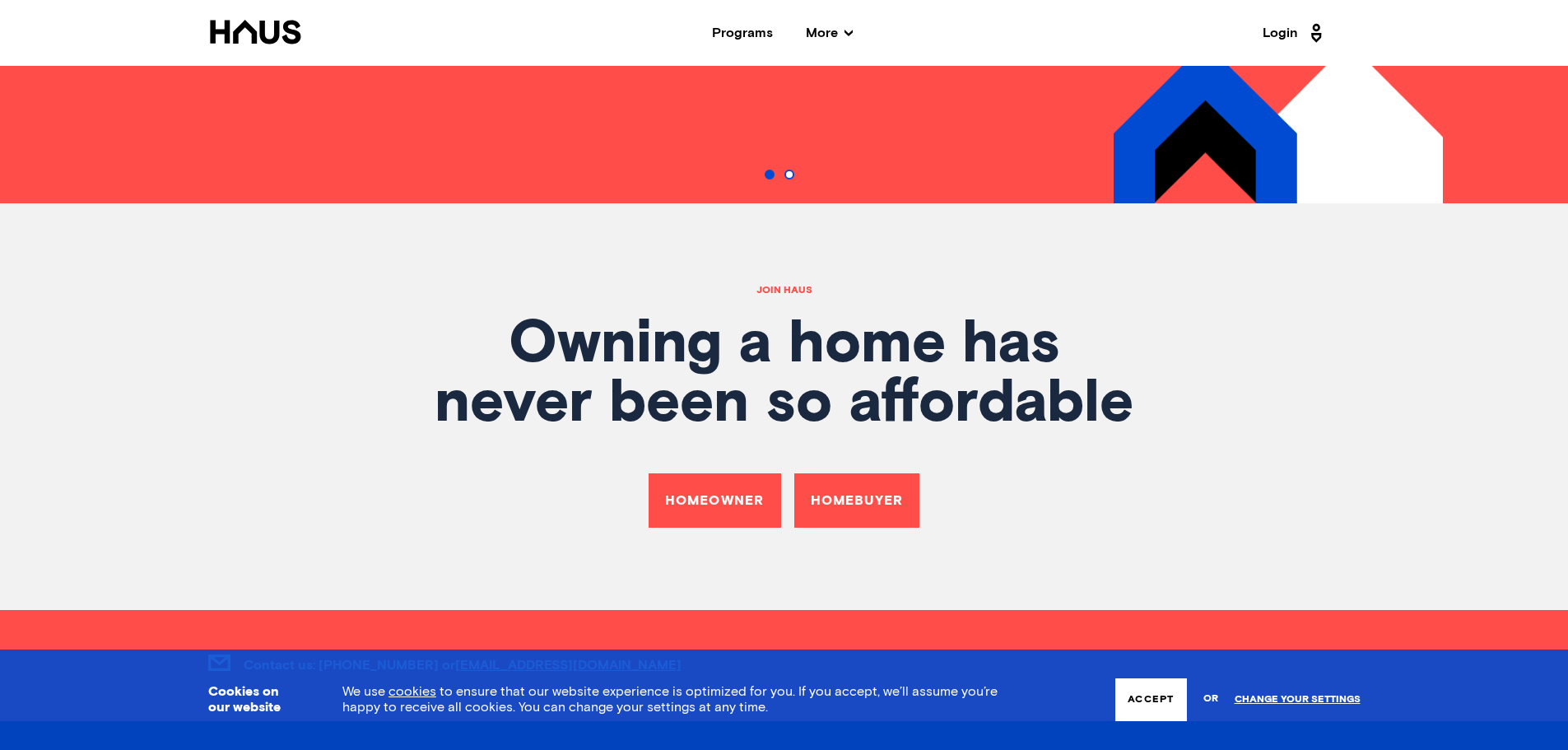
drag, startPoint x: 488, startPoint y: 299, endPoint x: 1222, endPoint y: 408, distance: 742.0
click at [1235, 403] on h1 "Owning a home has never been so affordable" at bounding box center [784, 375] width 1152 height 119
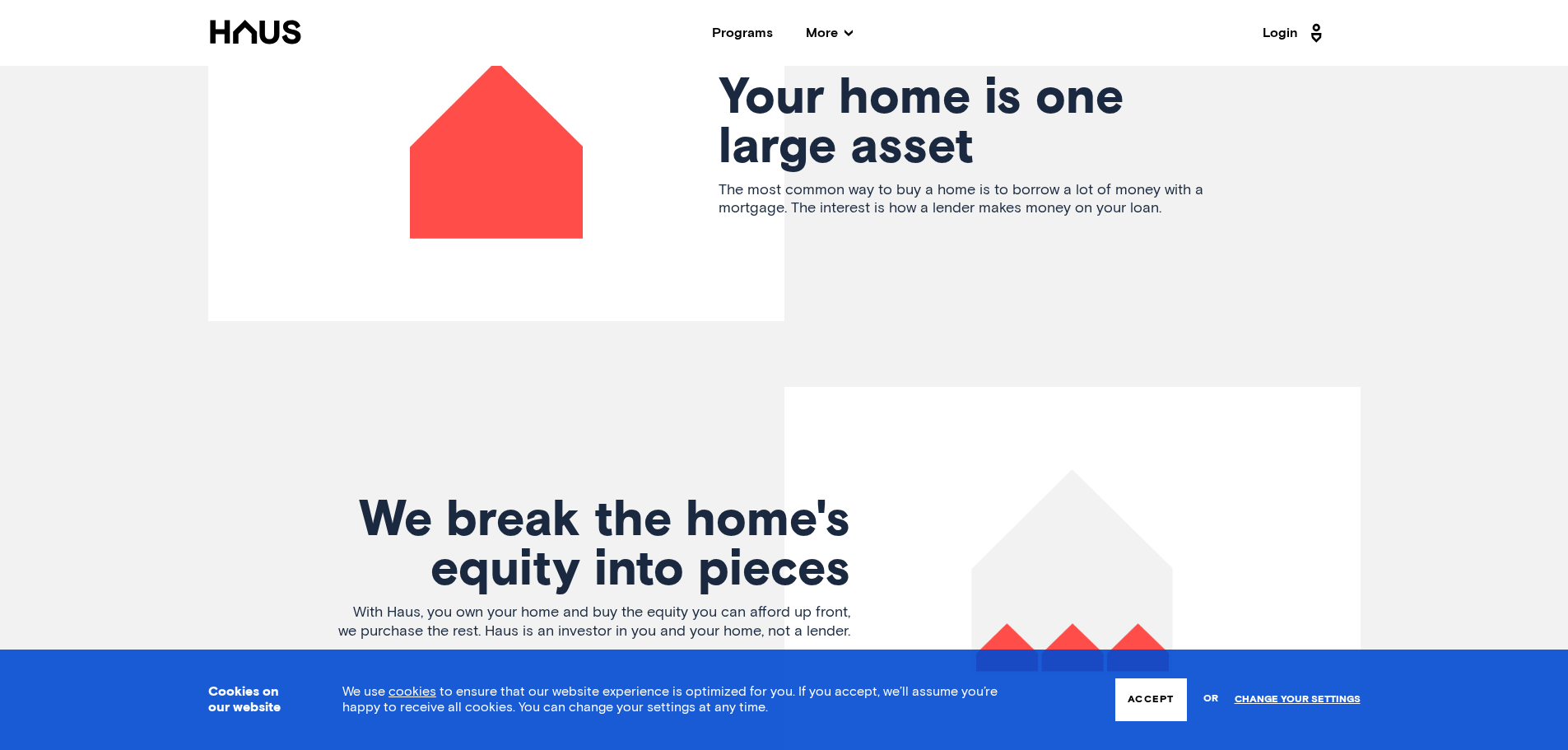
scroll to position [3241, 0]
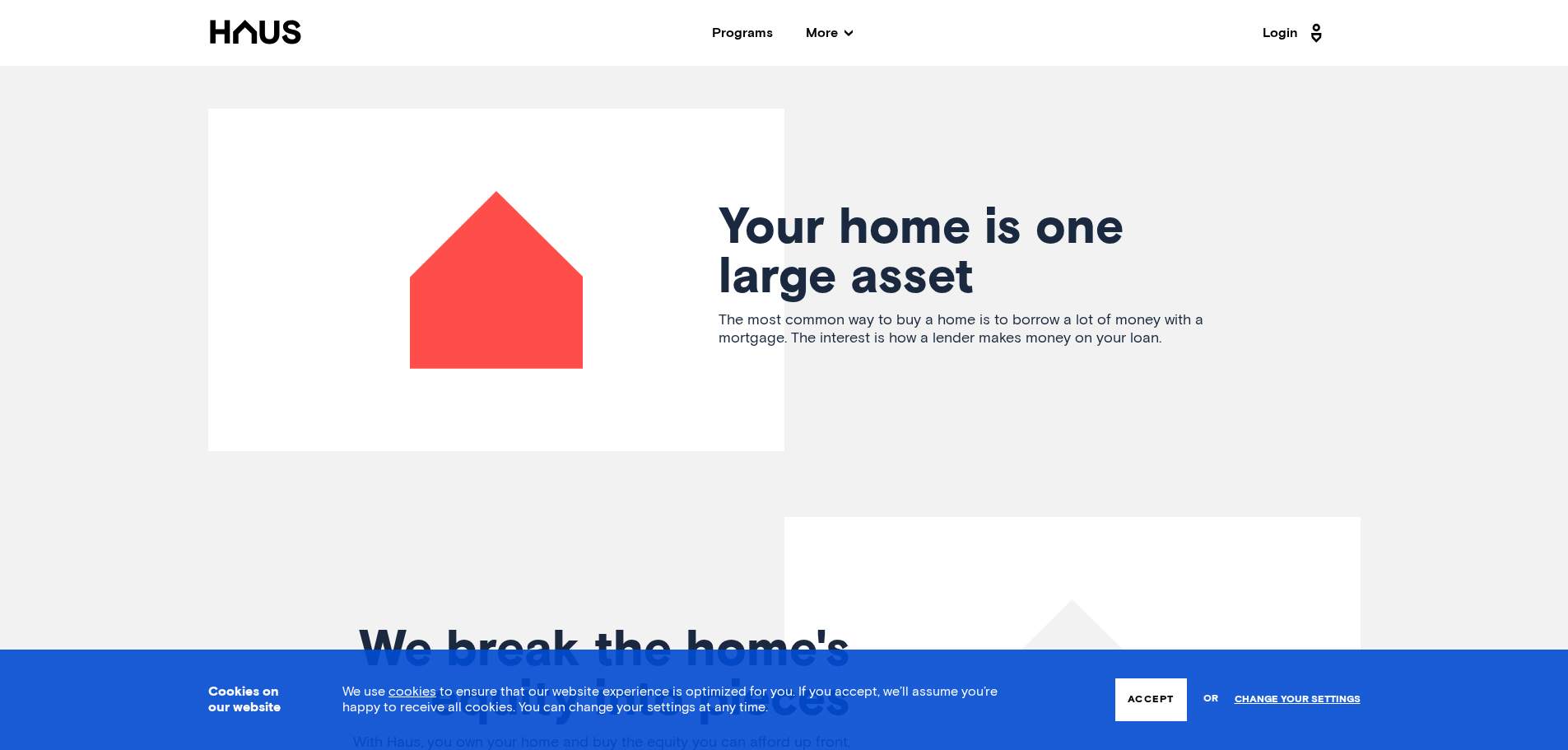
click at [747, 33] on div "Programs" at bounding box center [743, 33] width 61 height 13
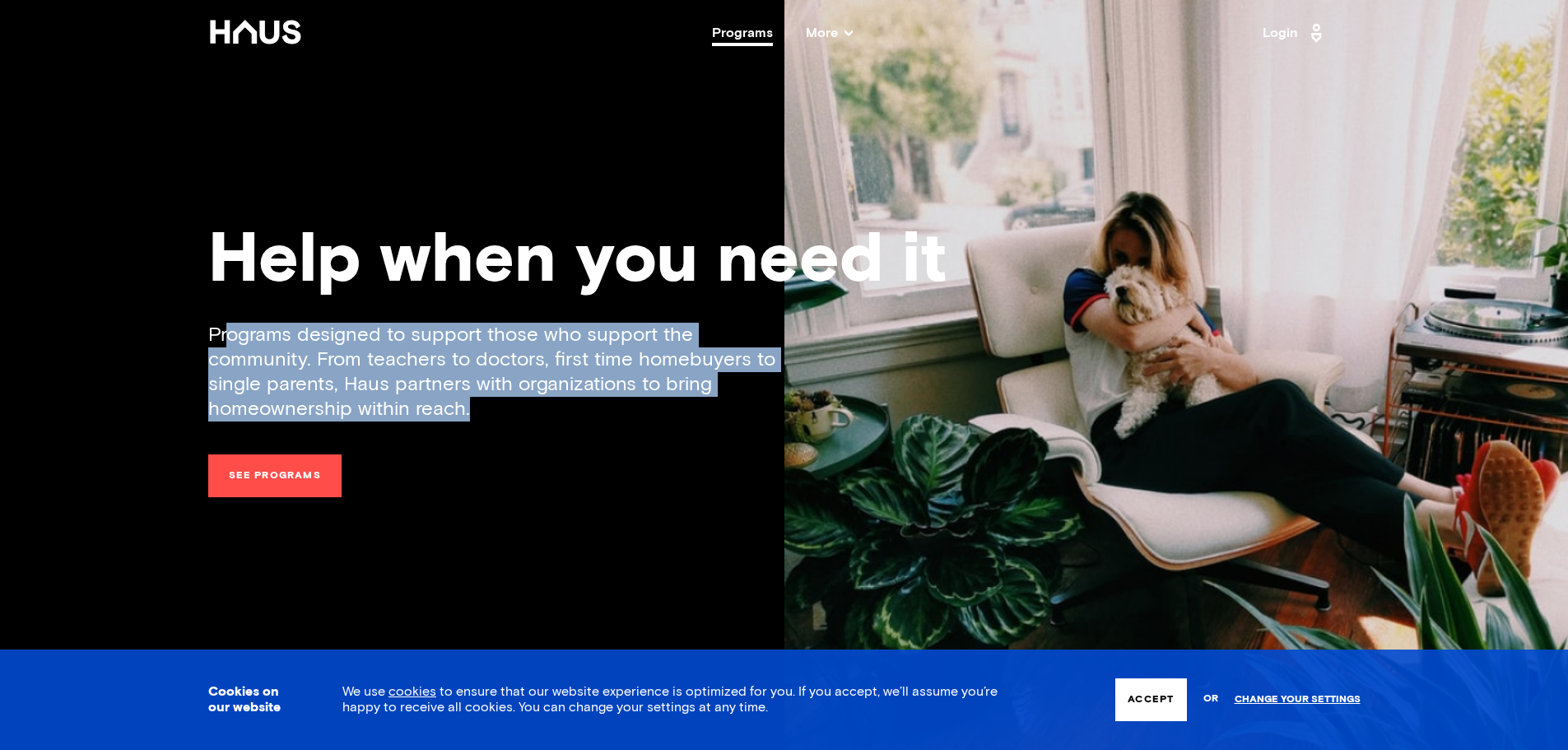
drag, startPoint x: 223, startPoint y: 339, endPoint x: 559, endPoint y: 405, distance: 342.4
click at [532, 413] on div "Programs designed to support those who support the community. From teachers to …" at bounding box center [496, 372] width 576 height 99
click at [565, 405] on div "Programs designed to support those who support the community. From teachers to …" at bounding box center [496, 372] width 576 height 99
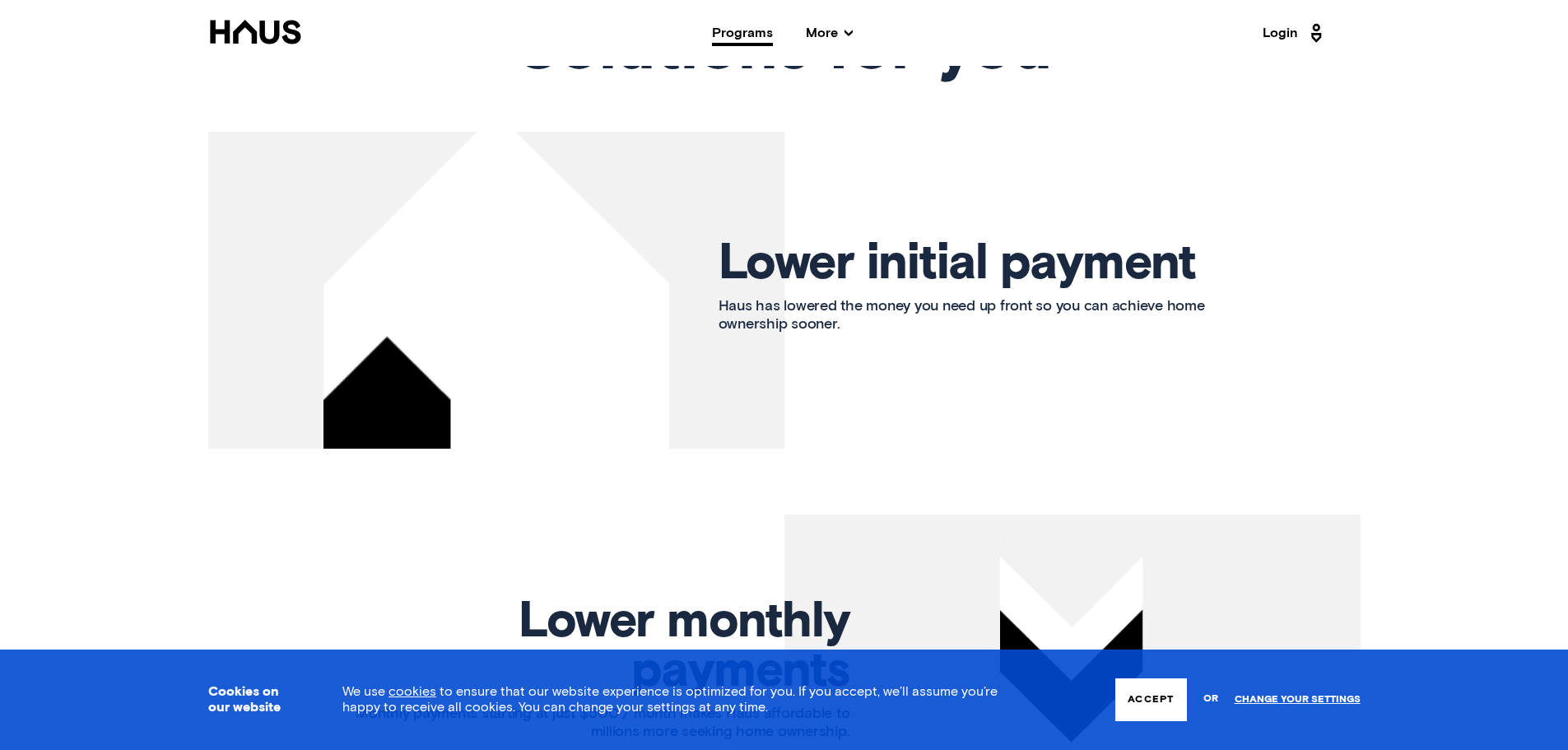
scroll to position [1811, 0]
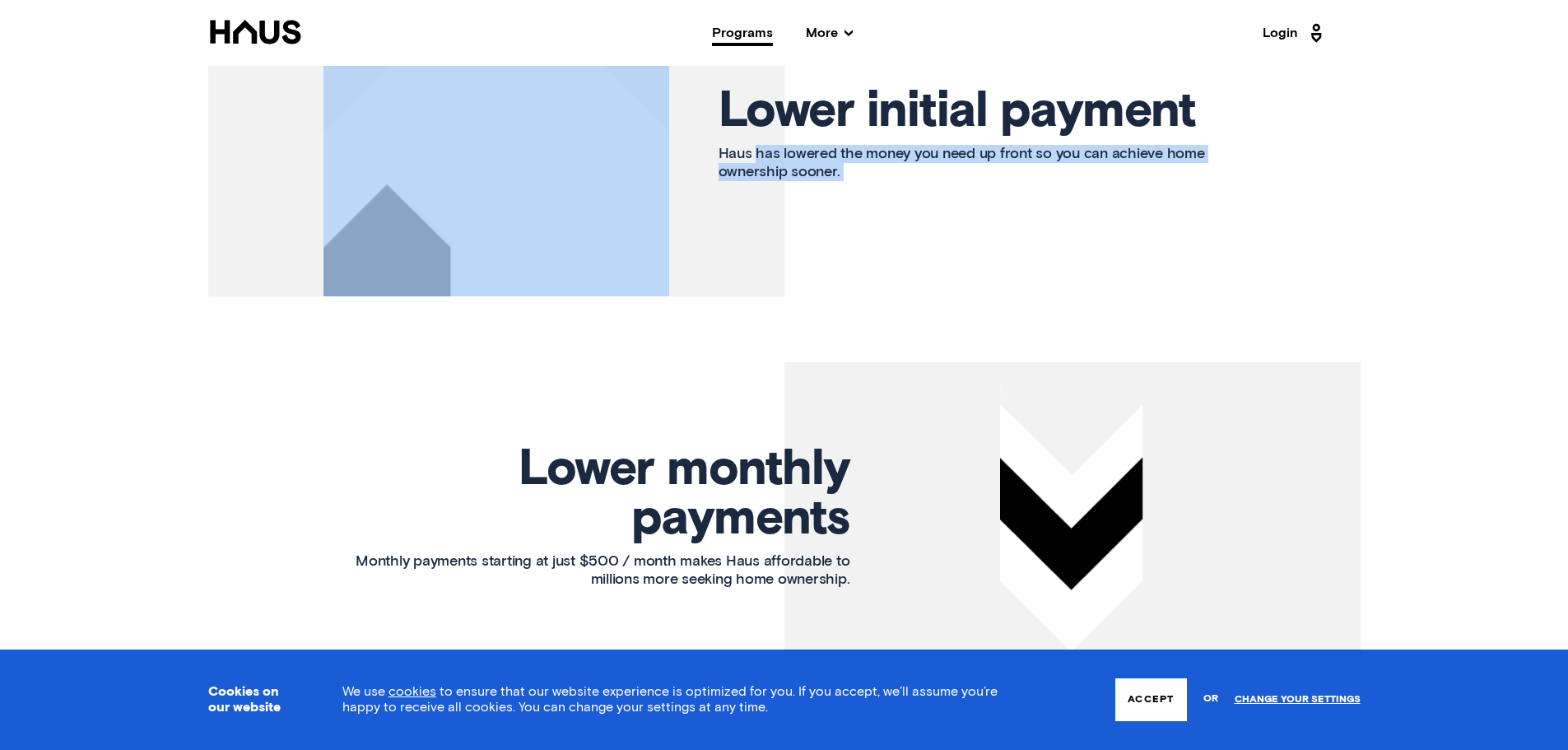
drag, startPoint x: 757, startPoint y: 145, endPoint x: 575, endPoint y: 358, distance: 280.2
click at [787, 196] on article "Lower initial payment Haus has lowered the money you need up front so you can a…" at bounding box center [784, 137] width 1152 height 317
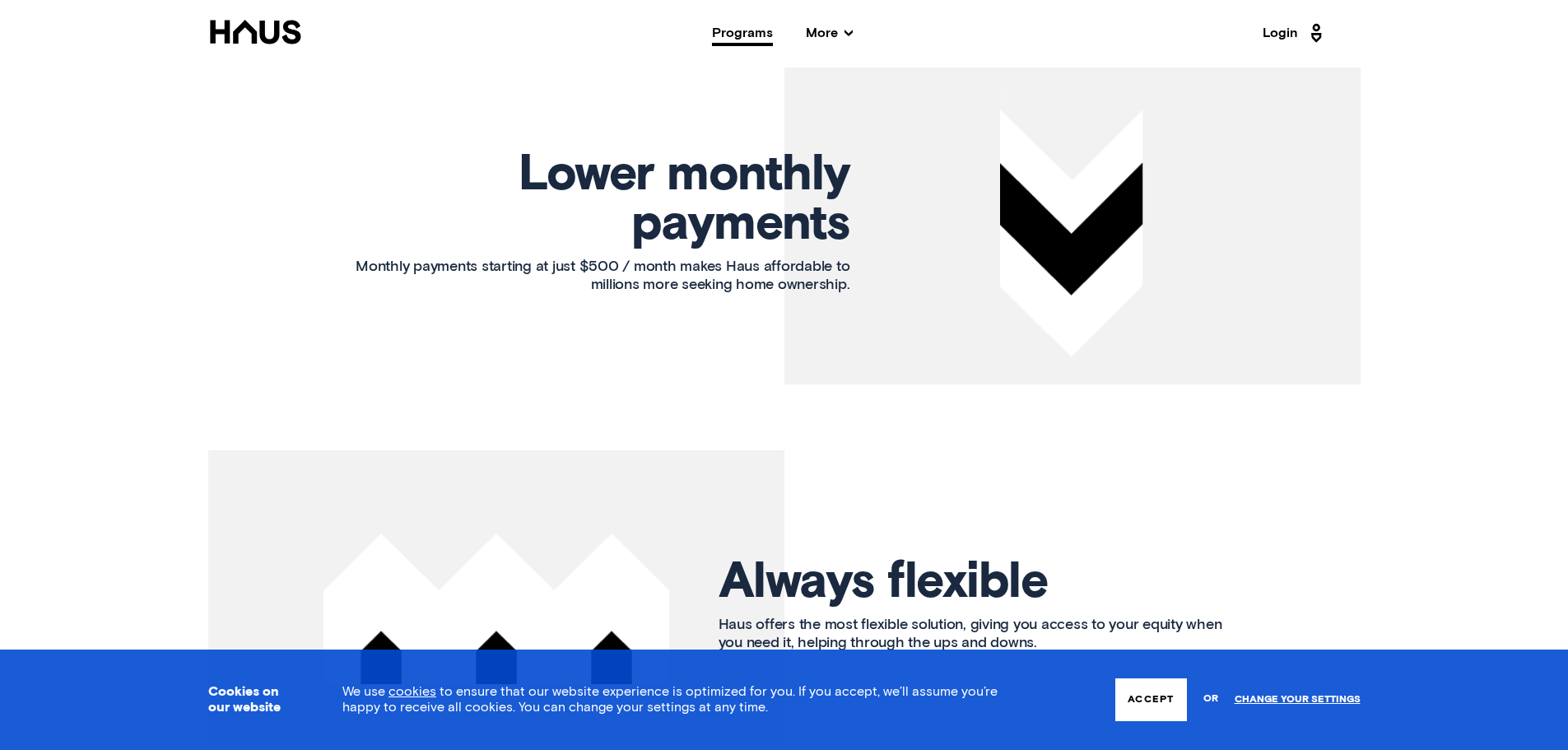
scroll to position [2140, 0]
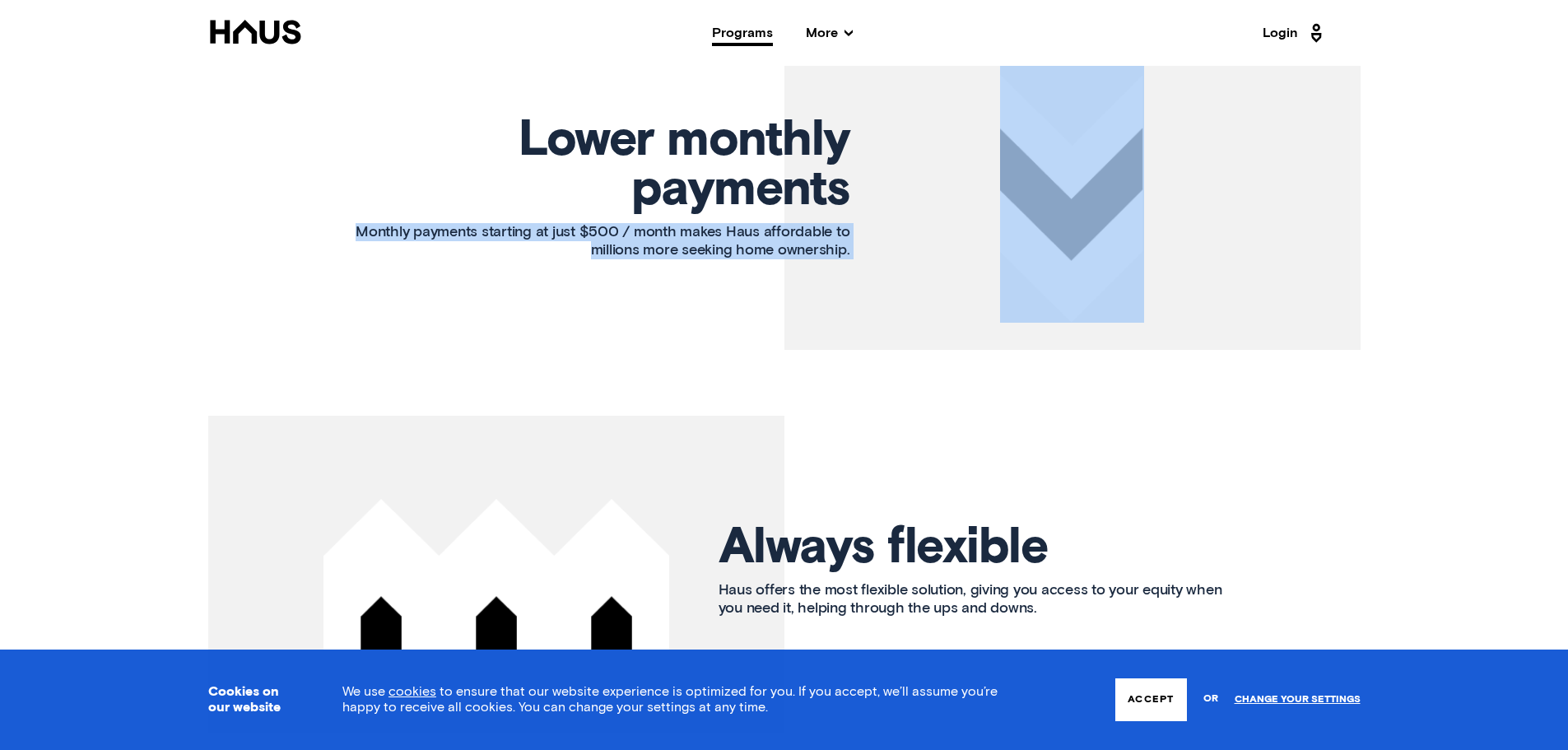
drag, startPoint x: 350, startPoint y: 224, endPoint x: 858, endPoint y: 240, distance: 508.3
click at [858, 240] on article "Lower monthly payments Monthly payments starting at just $500 / month makes Hau…" at bounding box center [784, 191] width 1152 height 317
click at [508, 322] on article "Lower monthly payments Monthly payments starting at just $500 / month makes Hau…" at bounding box center [784, 191] width 1152 height 317
drag, startPoint x: 495, startPoint y: 226, endPoint x: 816, endPoint y: 331, distance: 337.7
click at [816, 331] on article "Lower monthly payments Monthly payments starting at just $500 / month makes Hau…" at bounding box center [784, 191] width 1152 height 317
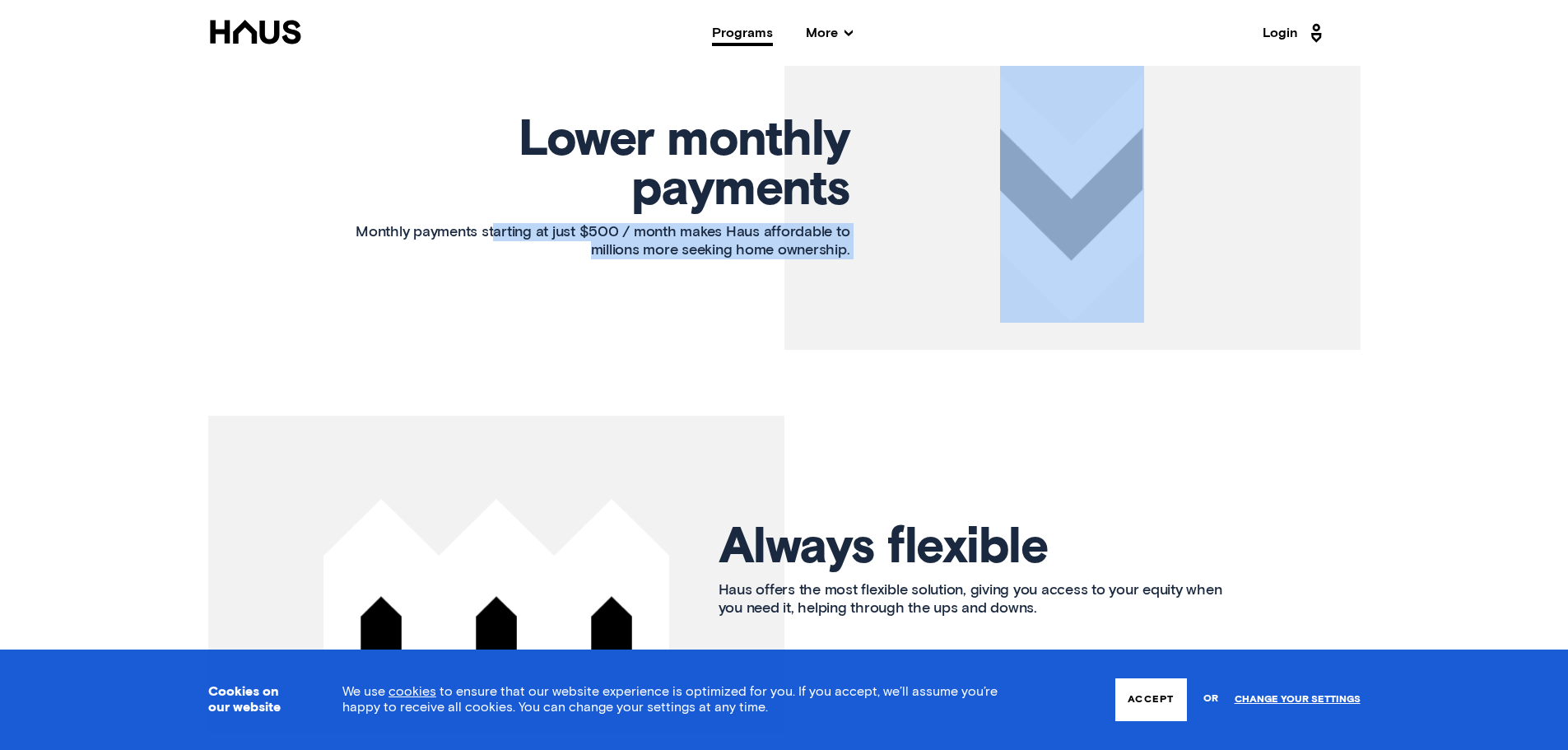
click at [668, 334] on article "Lower monthly payments Monthly payments starting at just $500 / month makes Hau…" at bounding box center [784, 191] width 1152 height 317
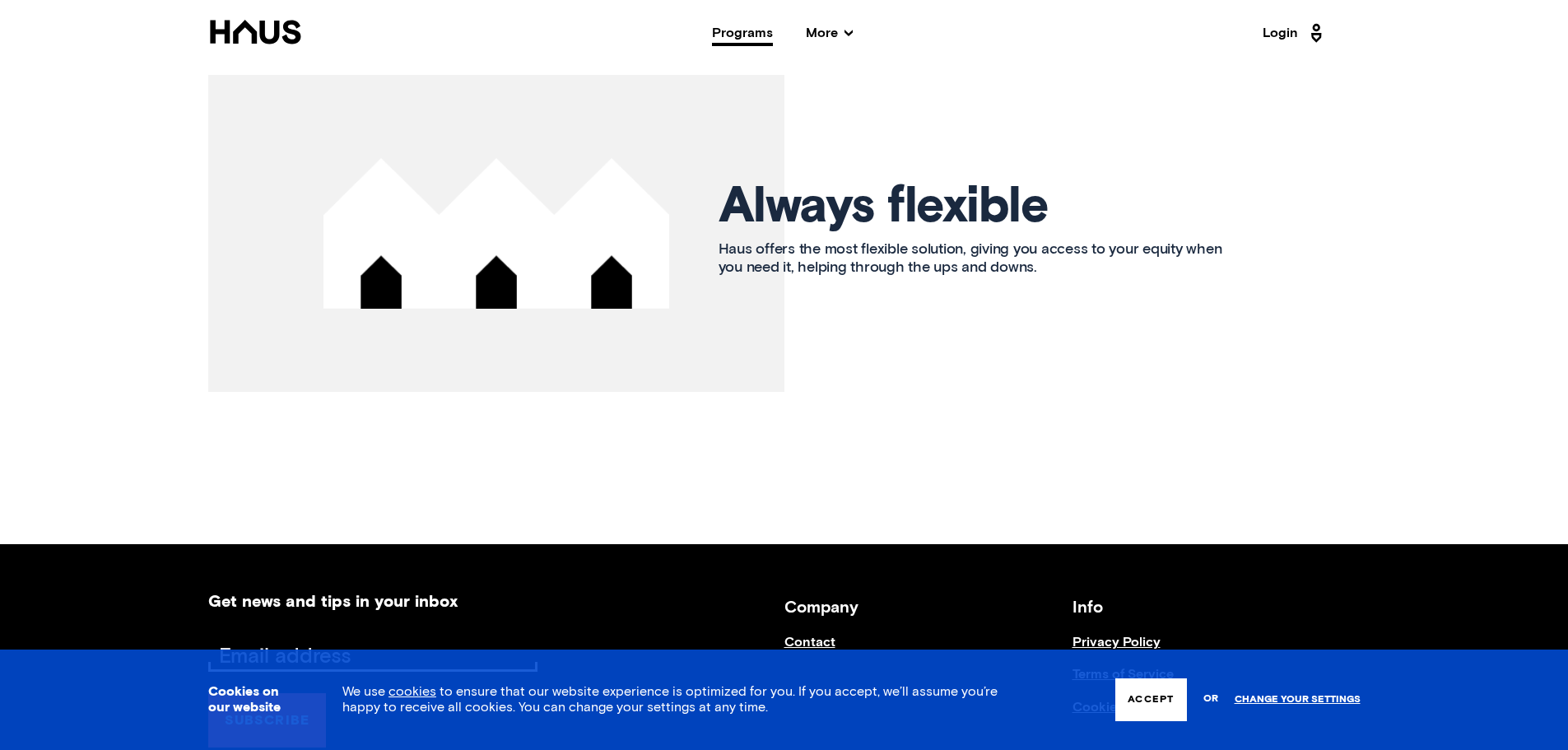
scroll to position [2469, 0]
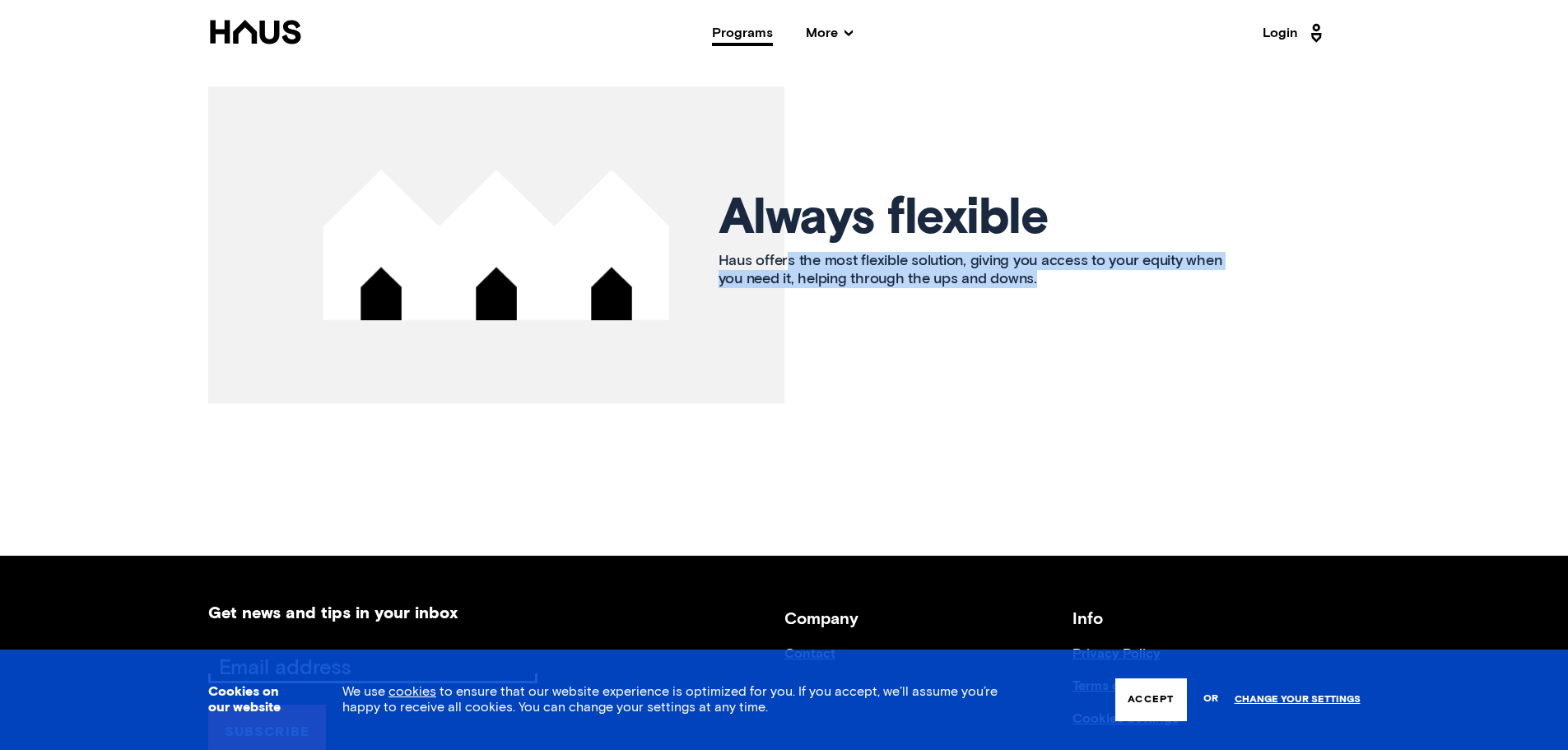
drag, startPoint x: 792, startPoint y: 261, endPoint x: 1148, endPoint y: 296, distance: 357.7
click at [1148, 296] on article "Always flexible Haus offers the most flexible solution, giving you access to yo…" at bounding box center [784, 244] width 1152 height 317
click at [1060, 338] on article "Always flexible Haus offers the most flexible solution, giving you access to yo…" at bounding box center [784, 244] width 1152 height 317
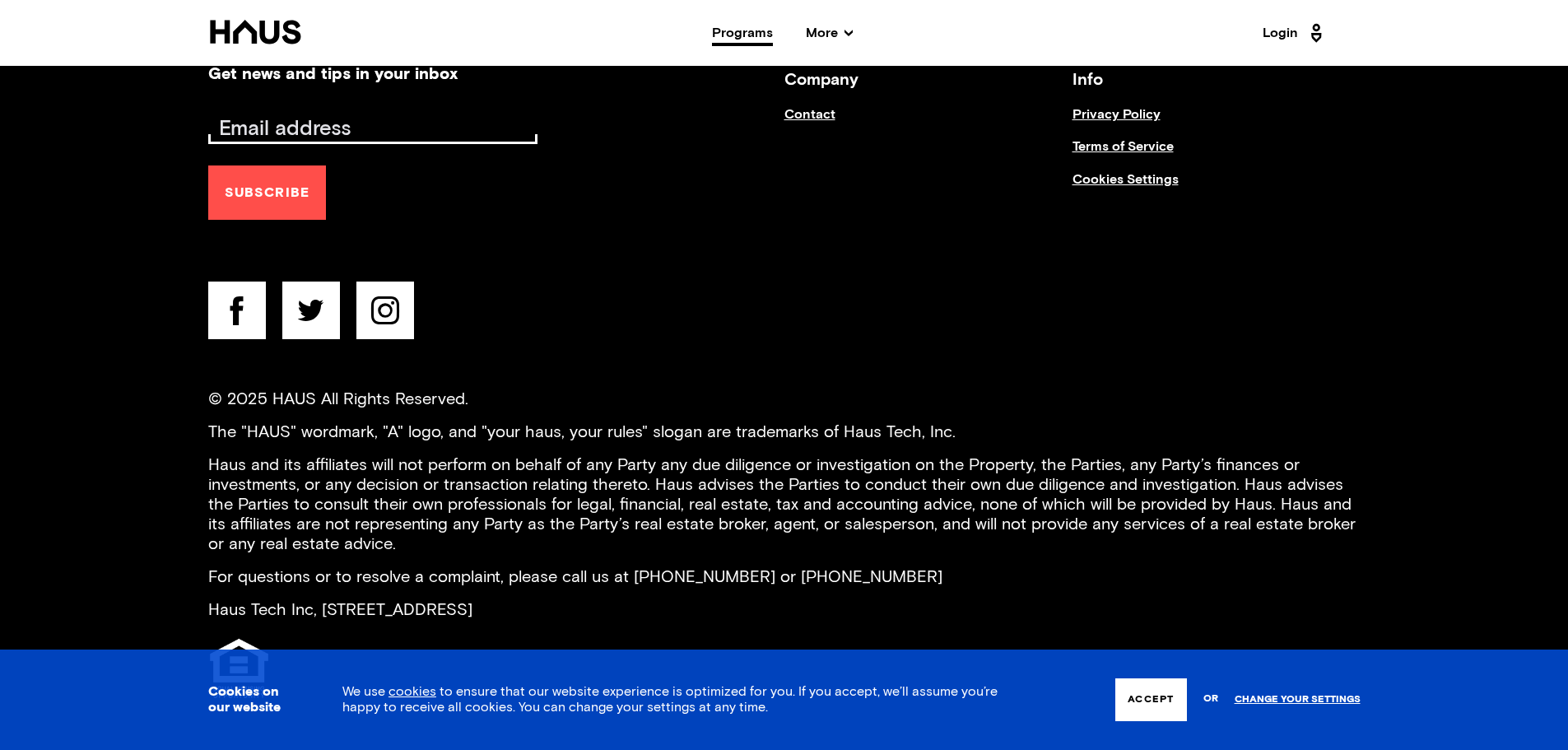
scroll to position [3010, 0]
